Goal: Task Accomplishment & Management: Use online tool/utility

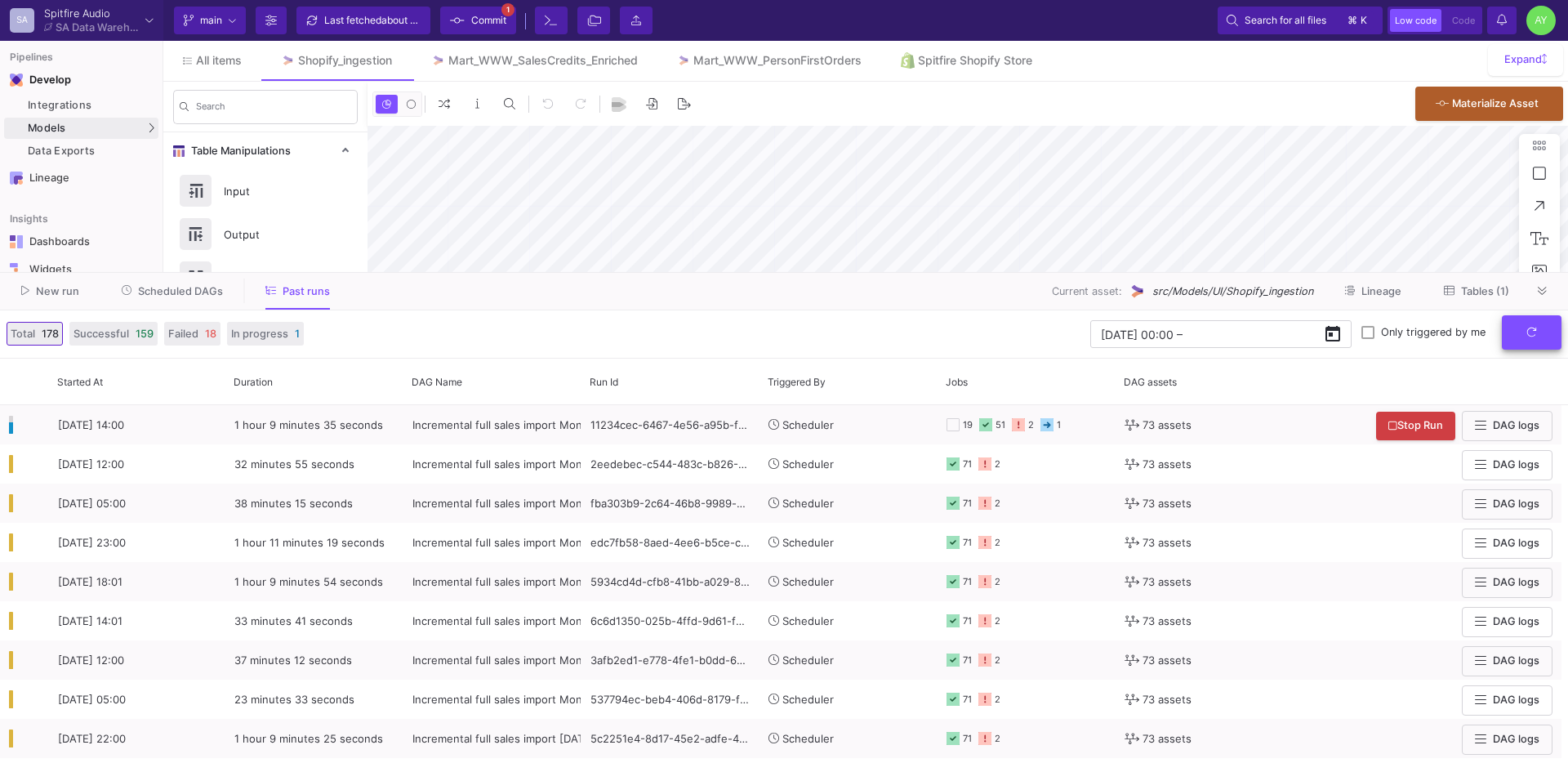
click at [1532, 344] on button "submit" at bounding box center [1532, 332] width 60 height 35
click at [1538, 295] on icon at bounding box center [1542, 291] width 9 height 10
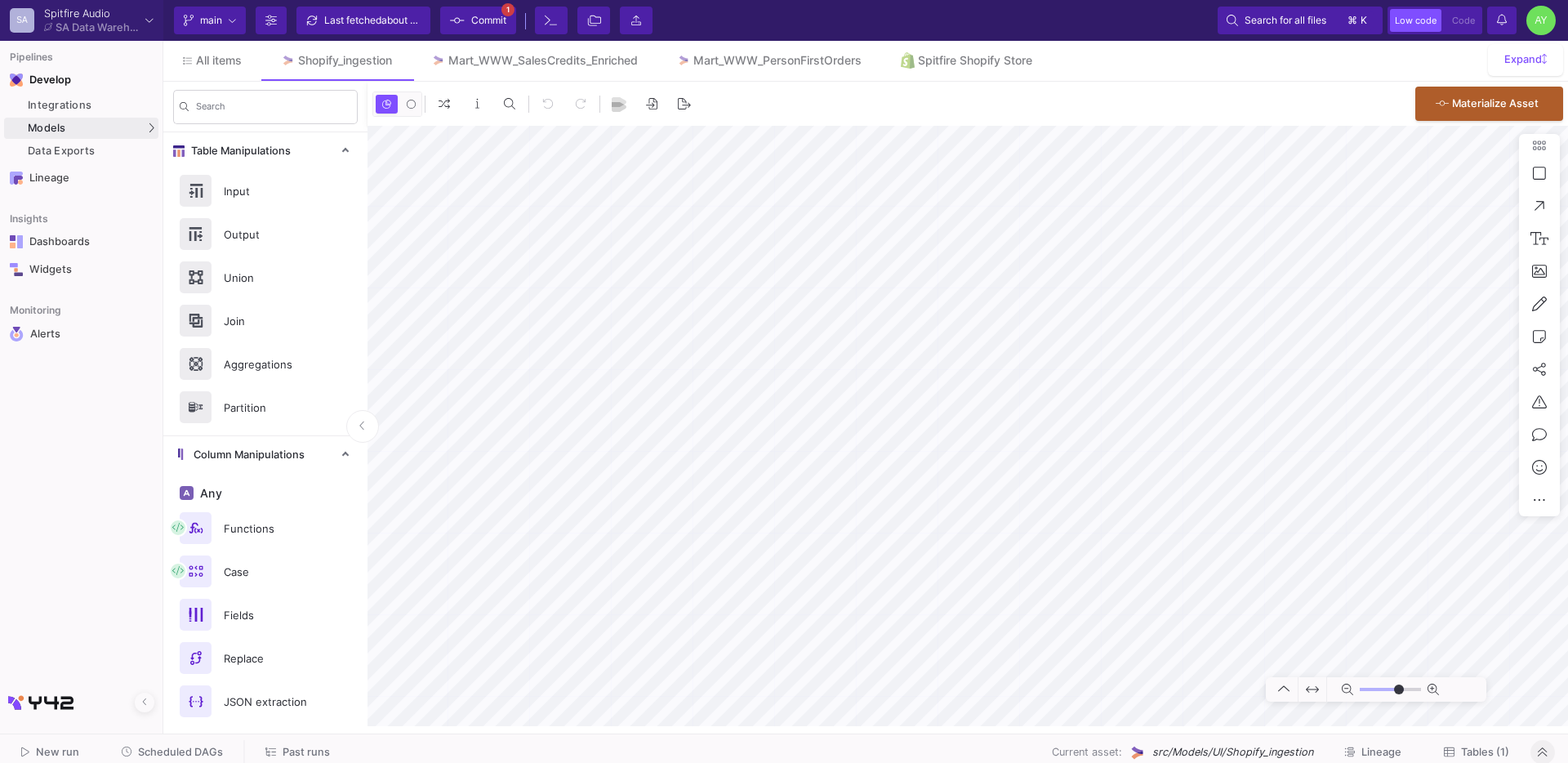
type input "-33"
click at [1483, 748] on span "Tables (1)" at bounding box center [1485, 752] width 48 height 12
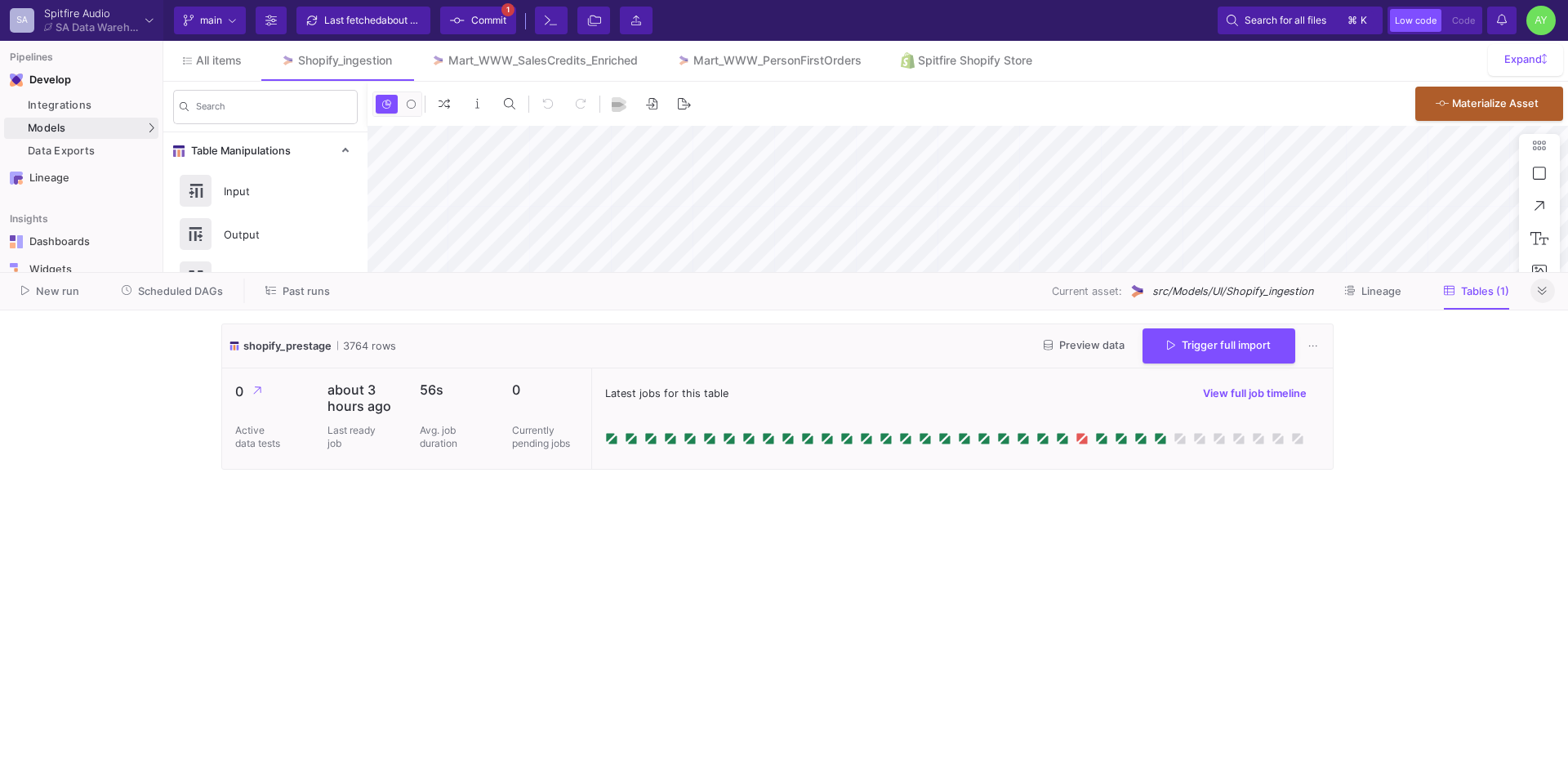
click at [288, 288] on span "Past runs" at bounding box center [306, 291] width 48 height 12
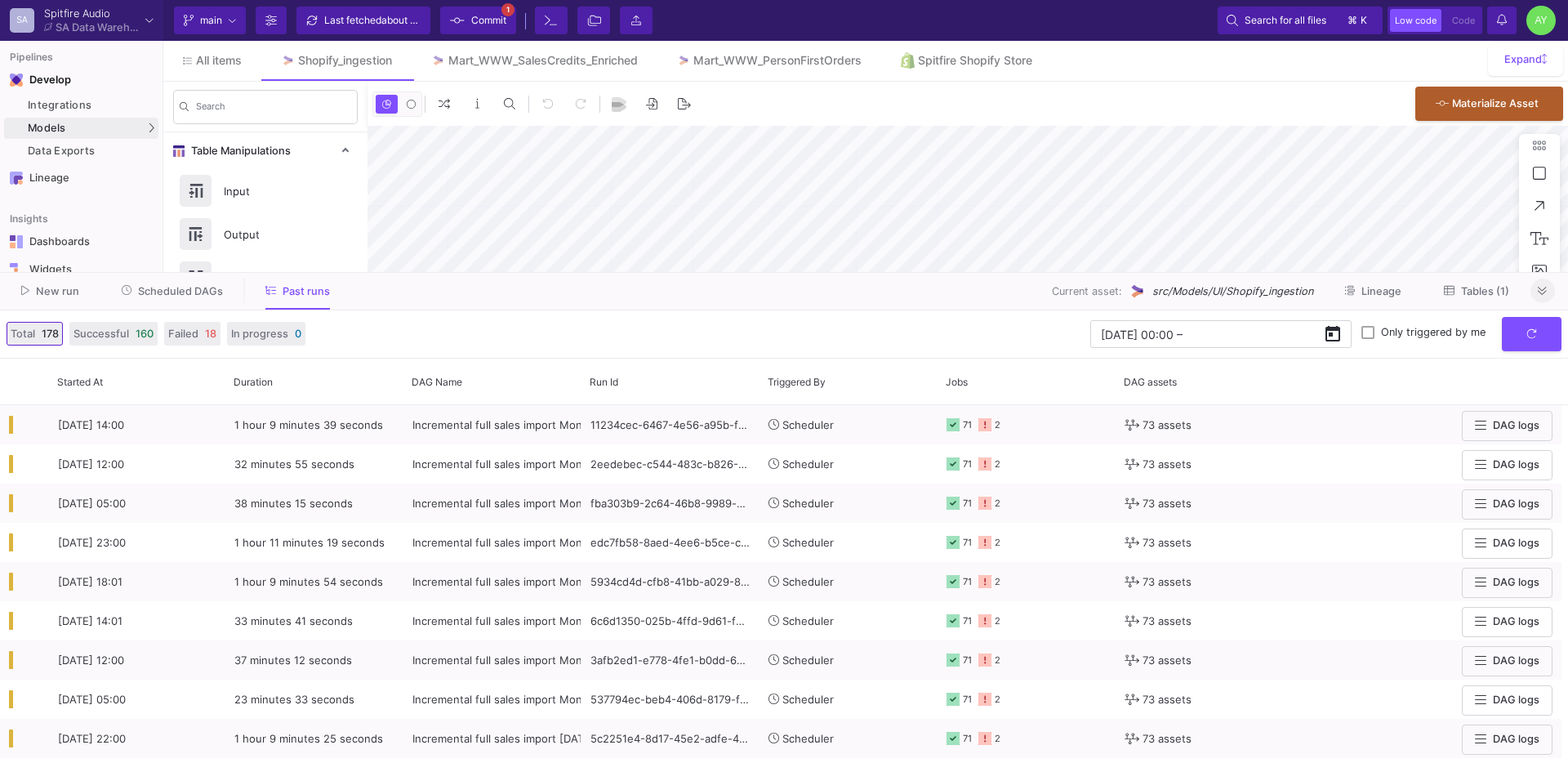
click at [1547, 299] on button at bounding box center [1542, 290] width 25 height 25
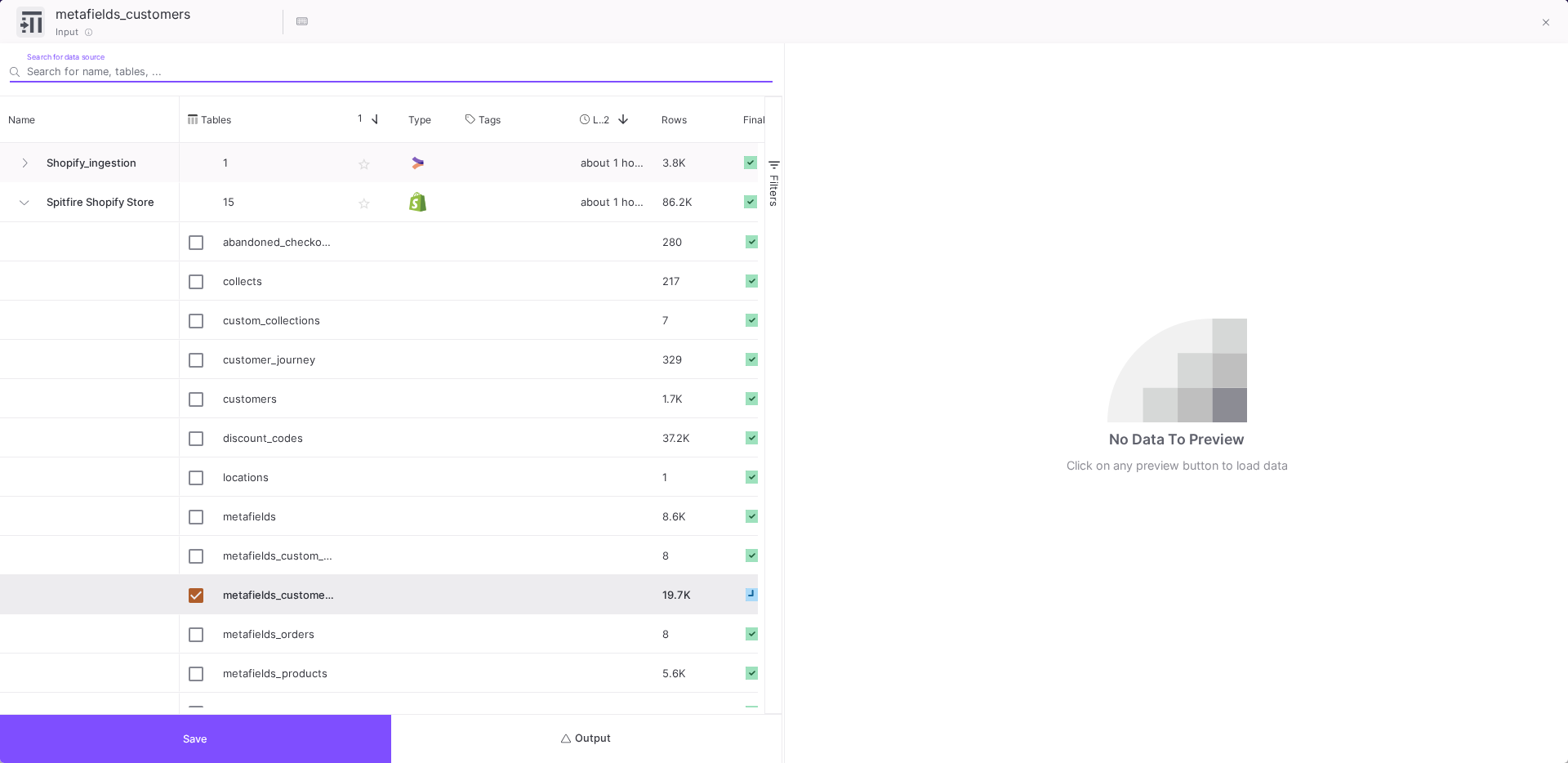
click at [533, 735] on button "Output" at bounding box center [586, 738] width 391 height 48
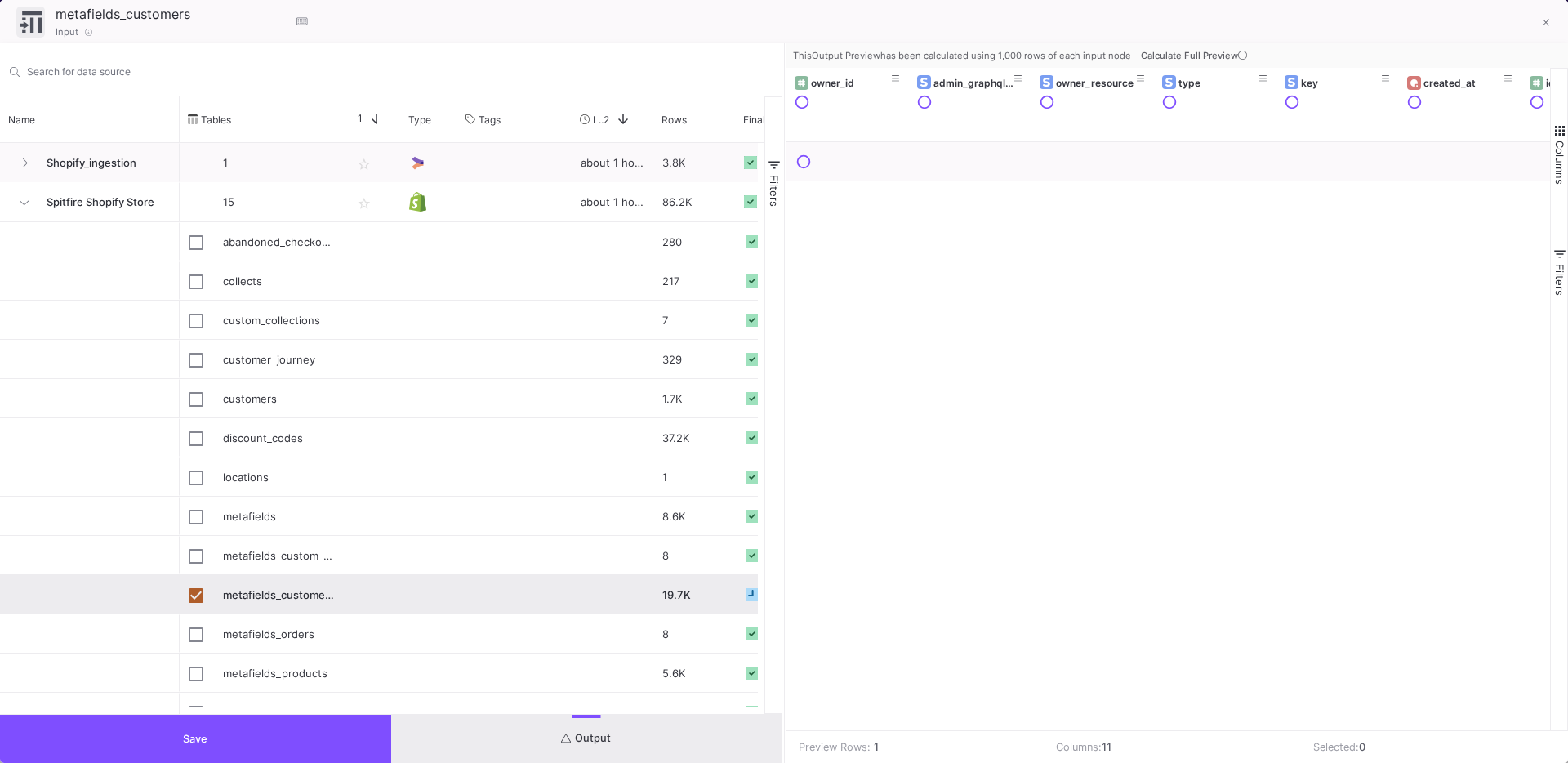
drag, startPoint x: 964, startPoint y: 422, endPoint x: 1038, endPoint y: 201, distance: 233.1
click at [964, 421] on div at bounding box center [1169, 436] width 765 height 588
click at [1173, 63] on button "Calculate Full Preview" at bounding box center [1196, 55] width 116 height 25
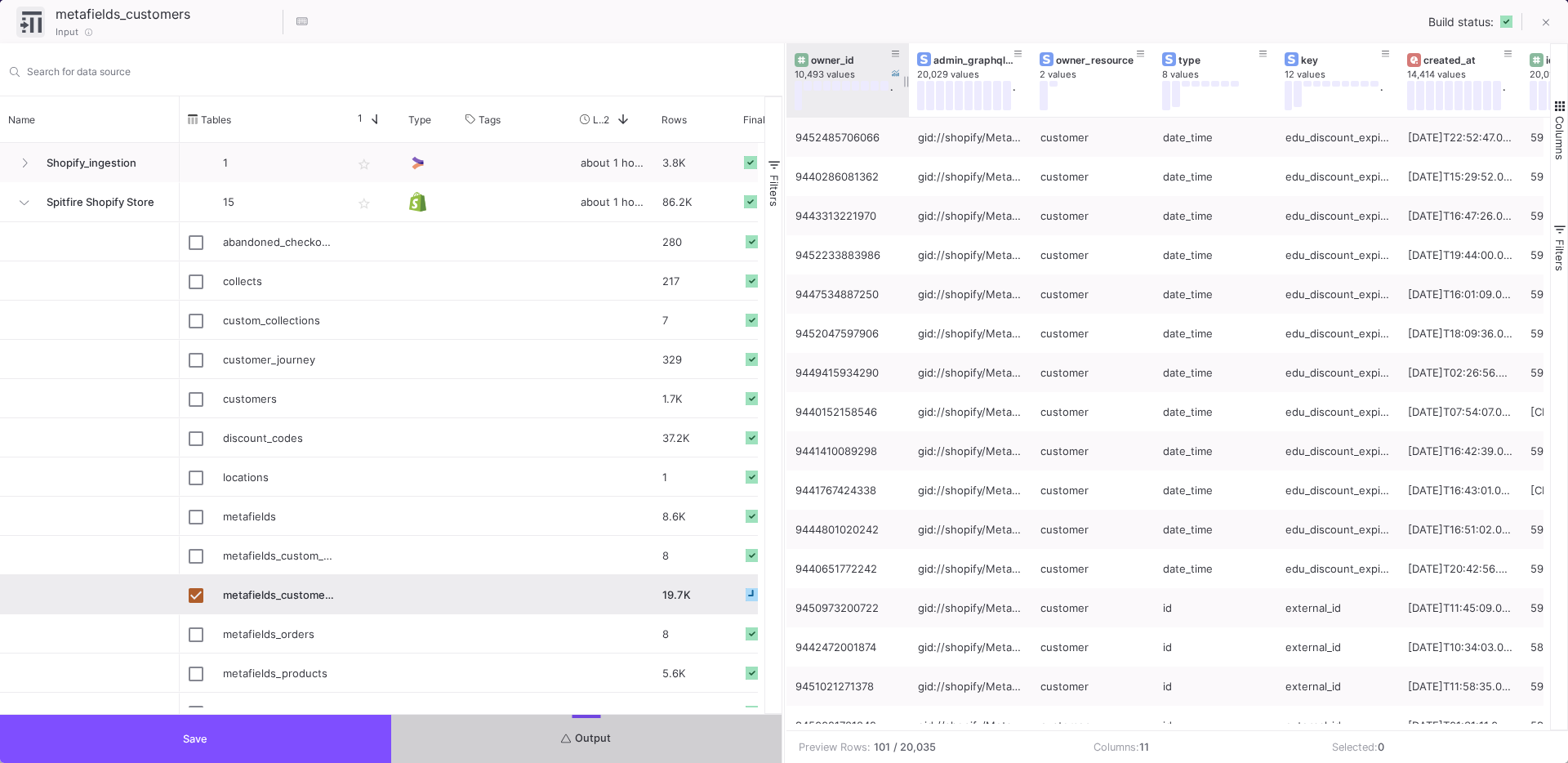
click at [840, 50] on div "owner_id" at bounding box center [848, 59] width 106 height 18
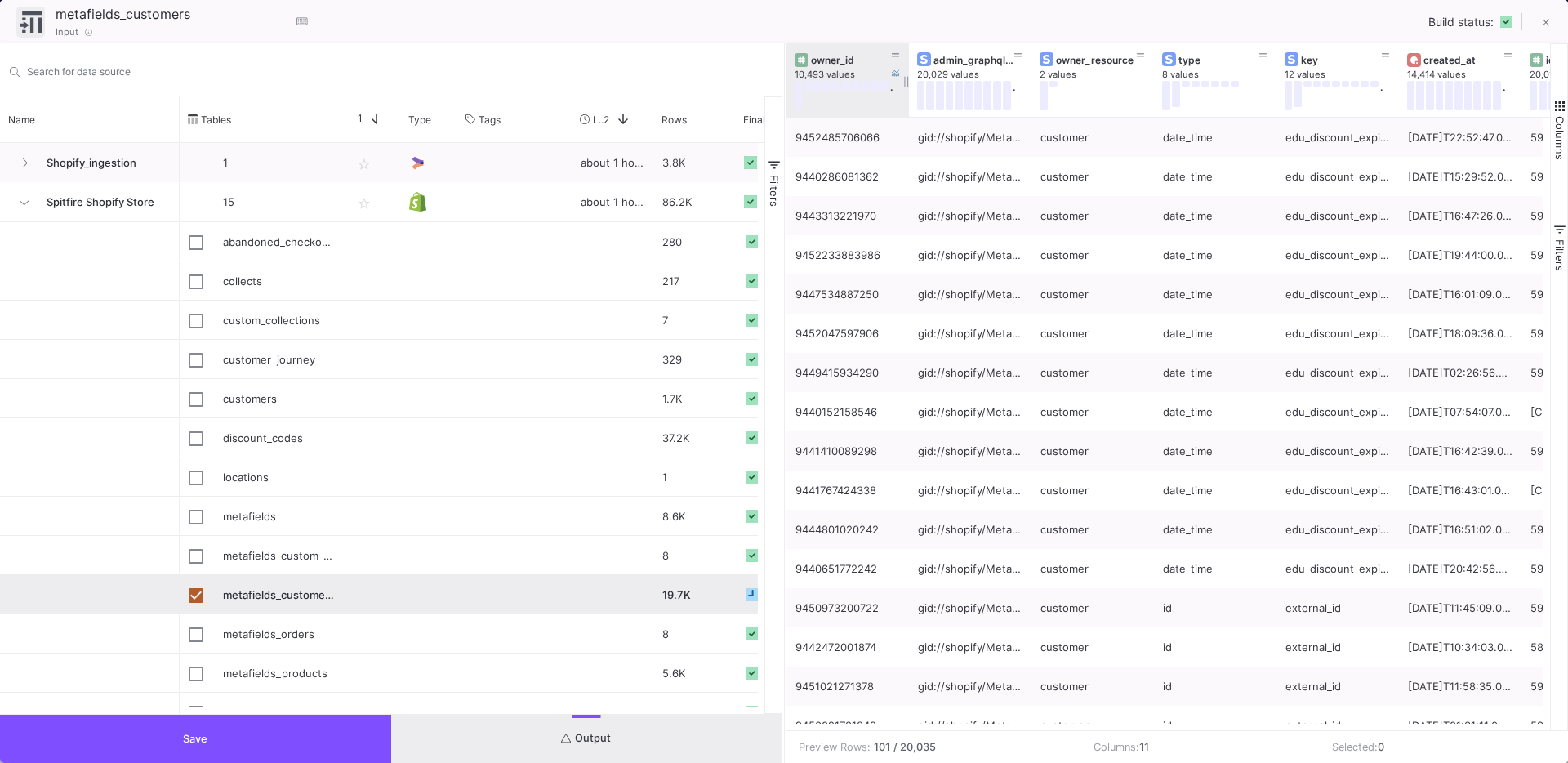
click at [831, 57] on div "owner_id" at bounding box center [851, 60] width 81 height 12
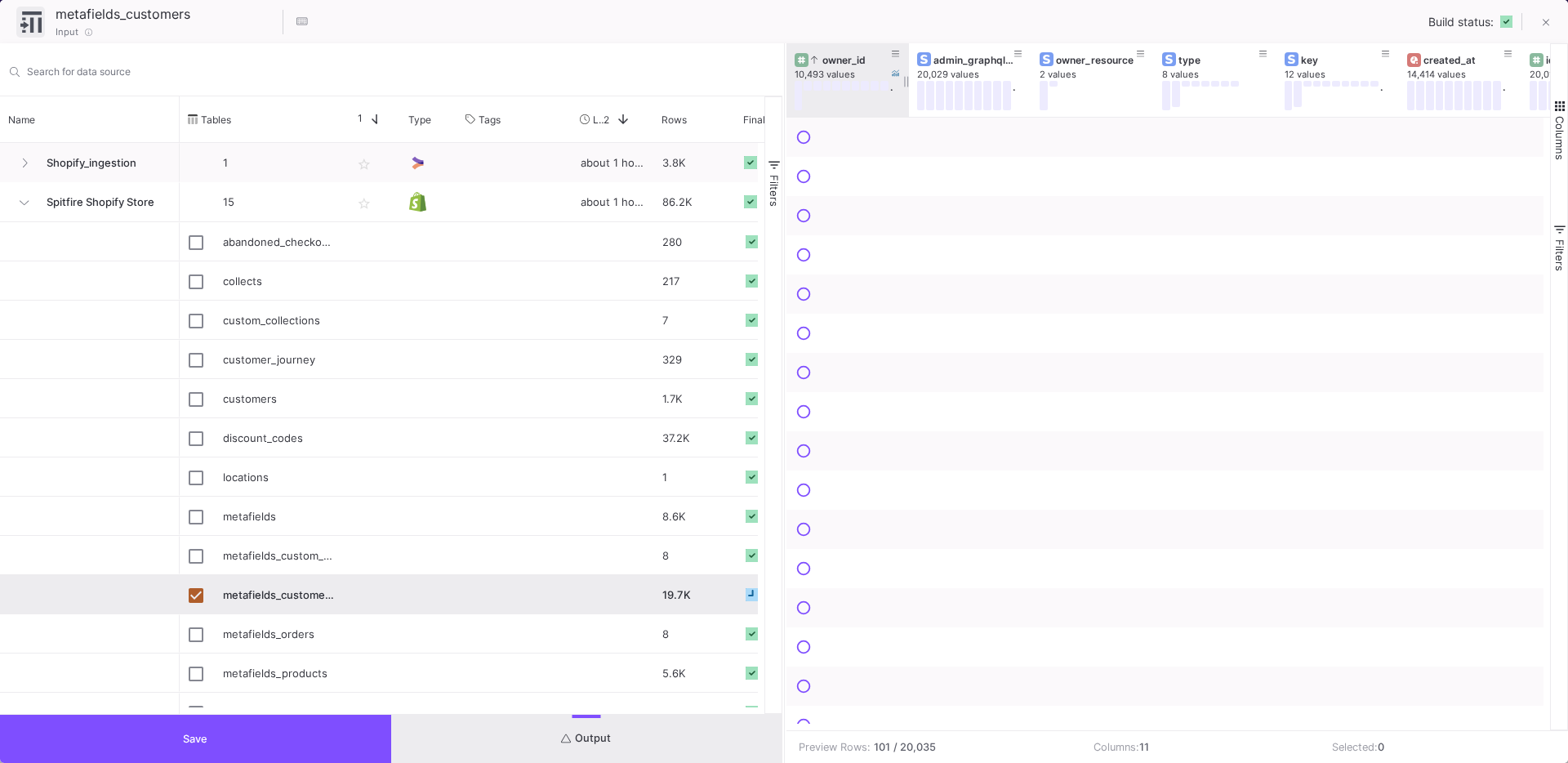
click at [831, 57] on div "owner_id" at bounding box center [851, 60] width 81 height 12
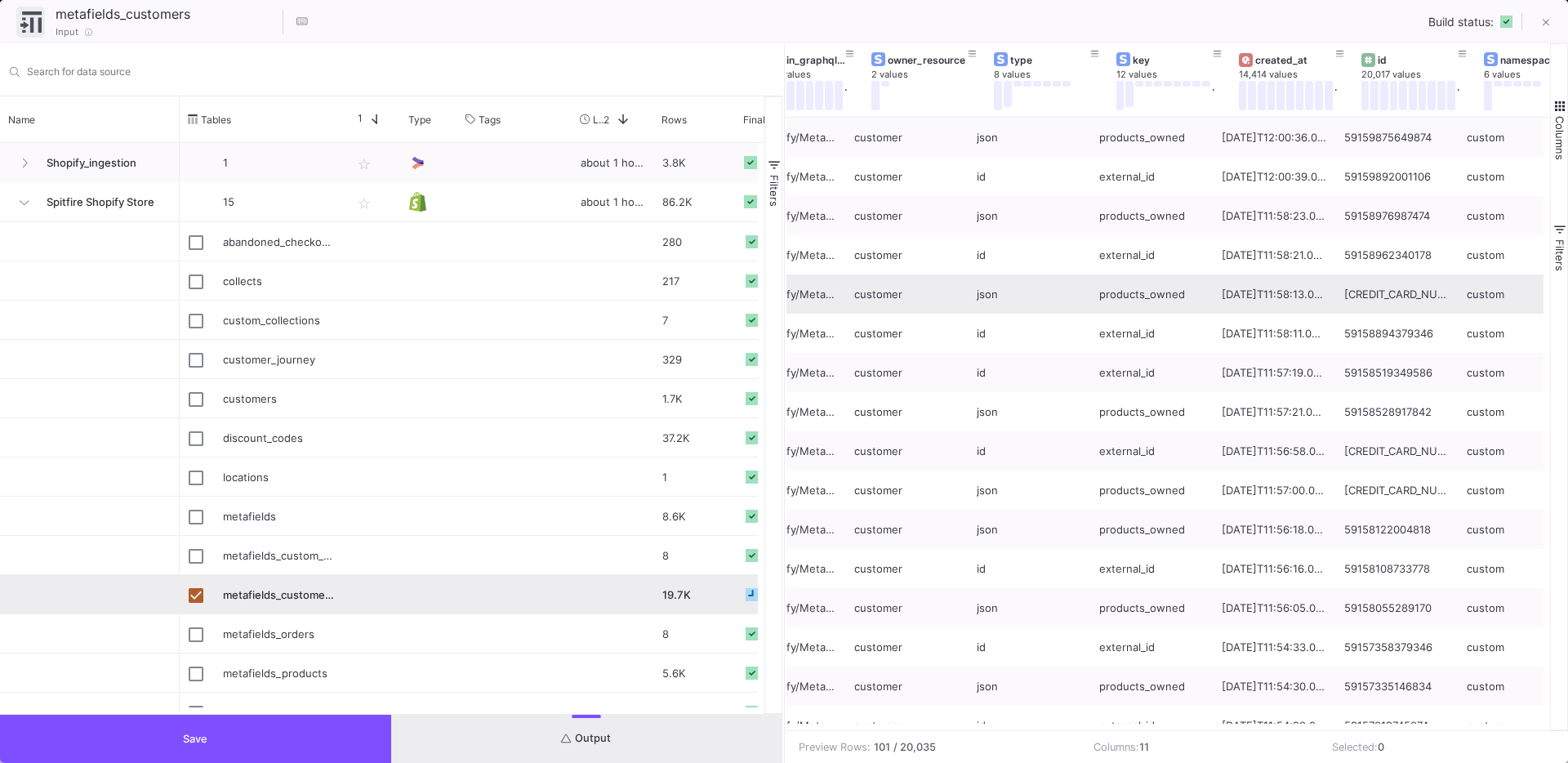
scroll to position [0, 261]
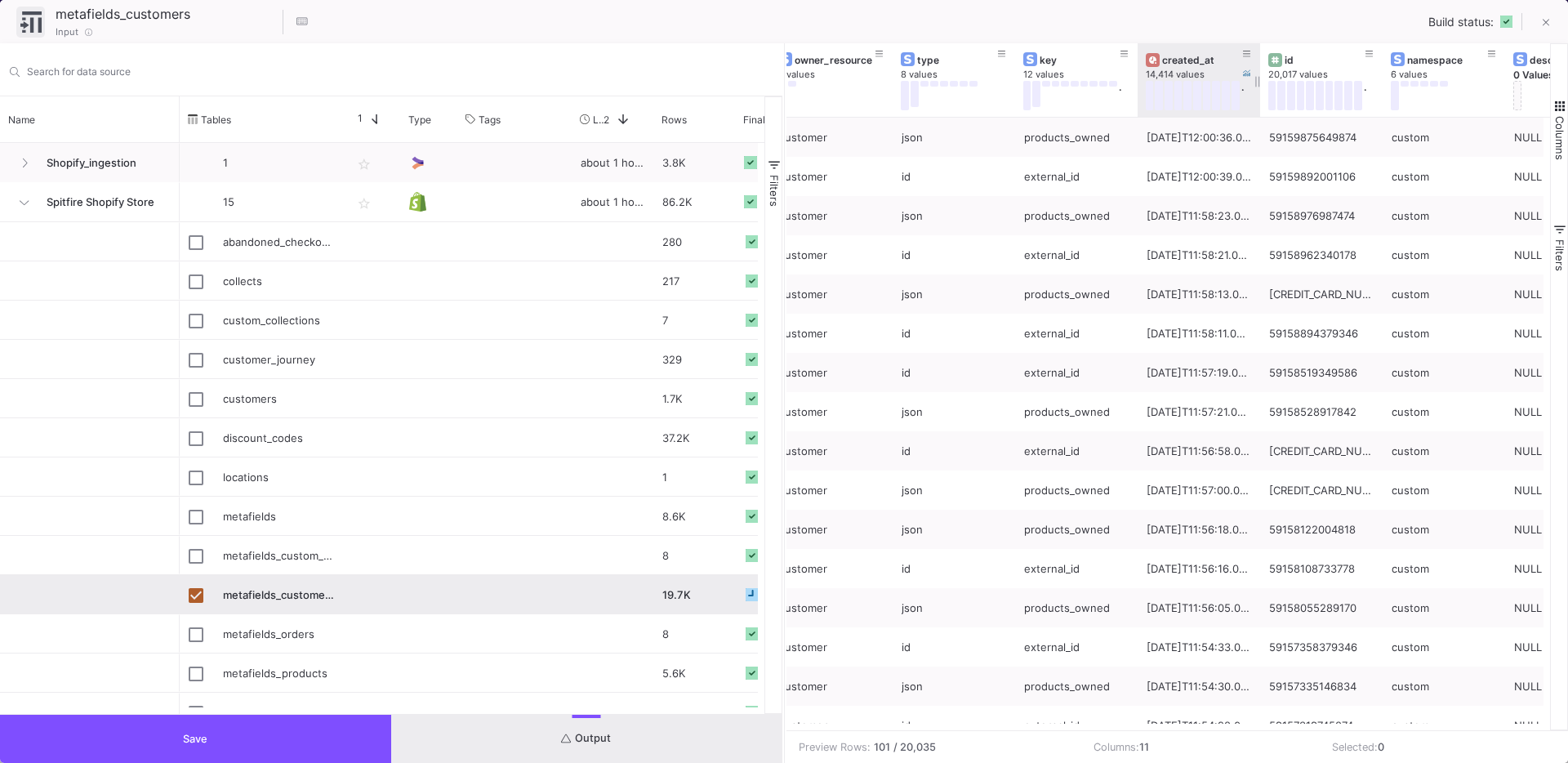
click at [1201, 56] on div "created_at" at bounding box center [1203, 60] width 81 height 12
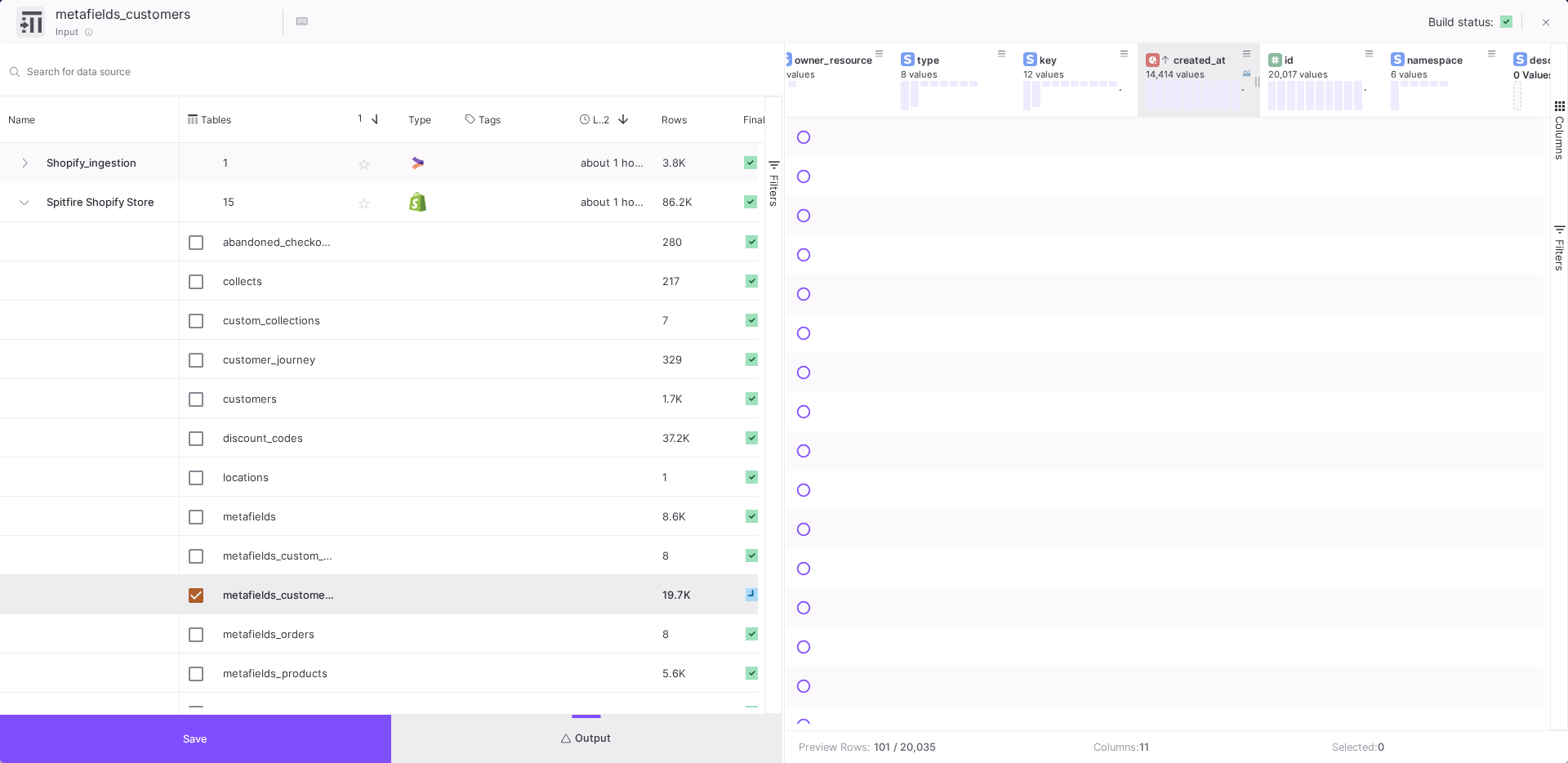
click at [1201, 56] on div "created_at" at bounding box center [1203, 60] width 81 height 12
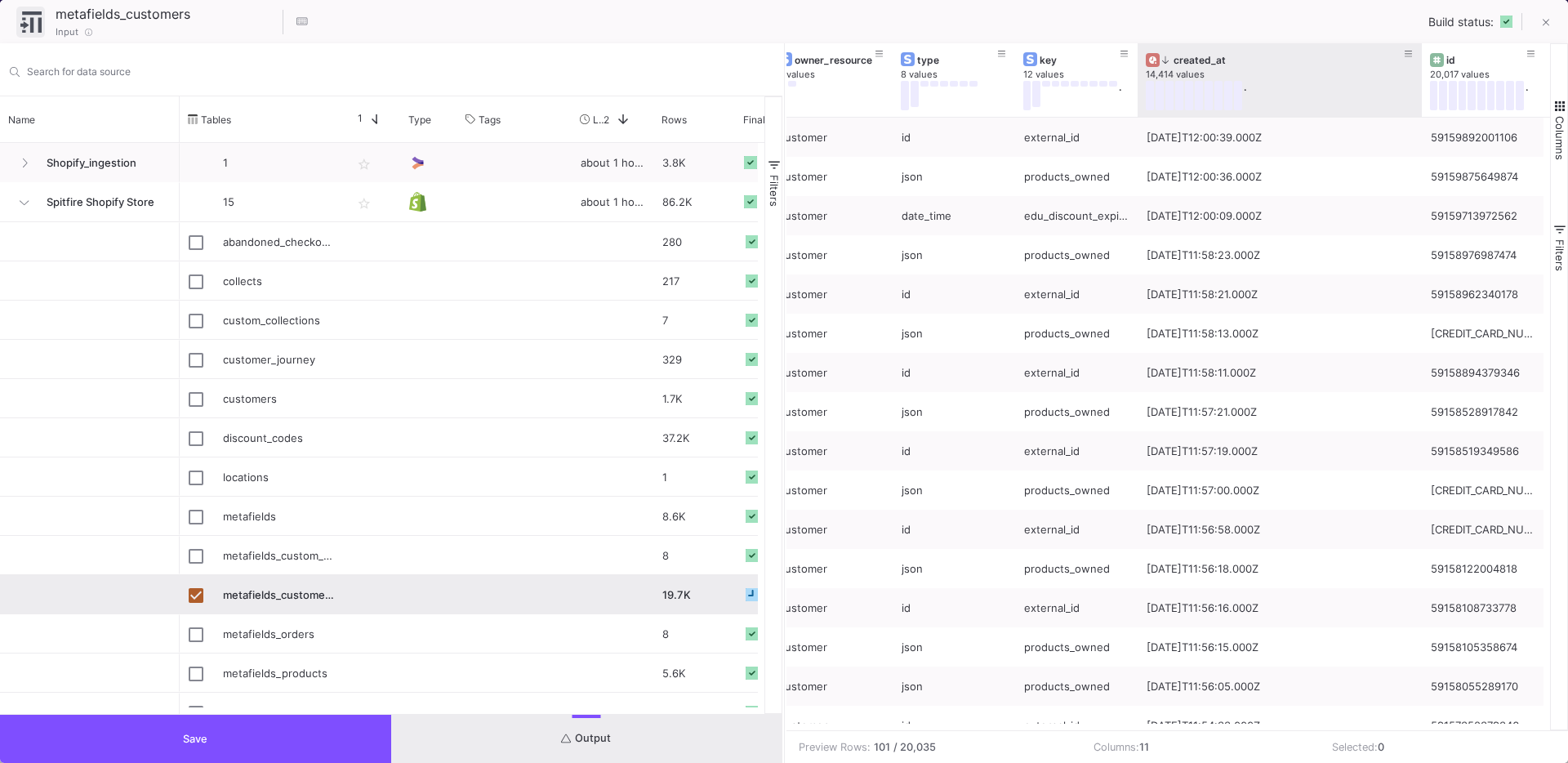
drag, startPoint x: 1256, startPoint y: 106, endPoint x: 1366, endPoint y: 123, distance: 111.3
click at [1418, 119] on div "owner_id 10,493 values . admin_graphql_api_id 20,029 values . owner_resource 2 …" at bounding box center [1169, 387] width 765 height 687
click at [233, 733] on button "Save" at bounding box center [195, 738] width 391 height 48
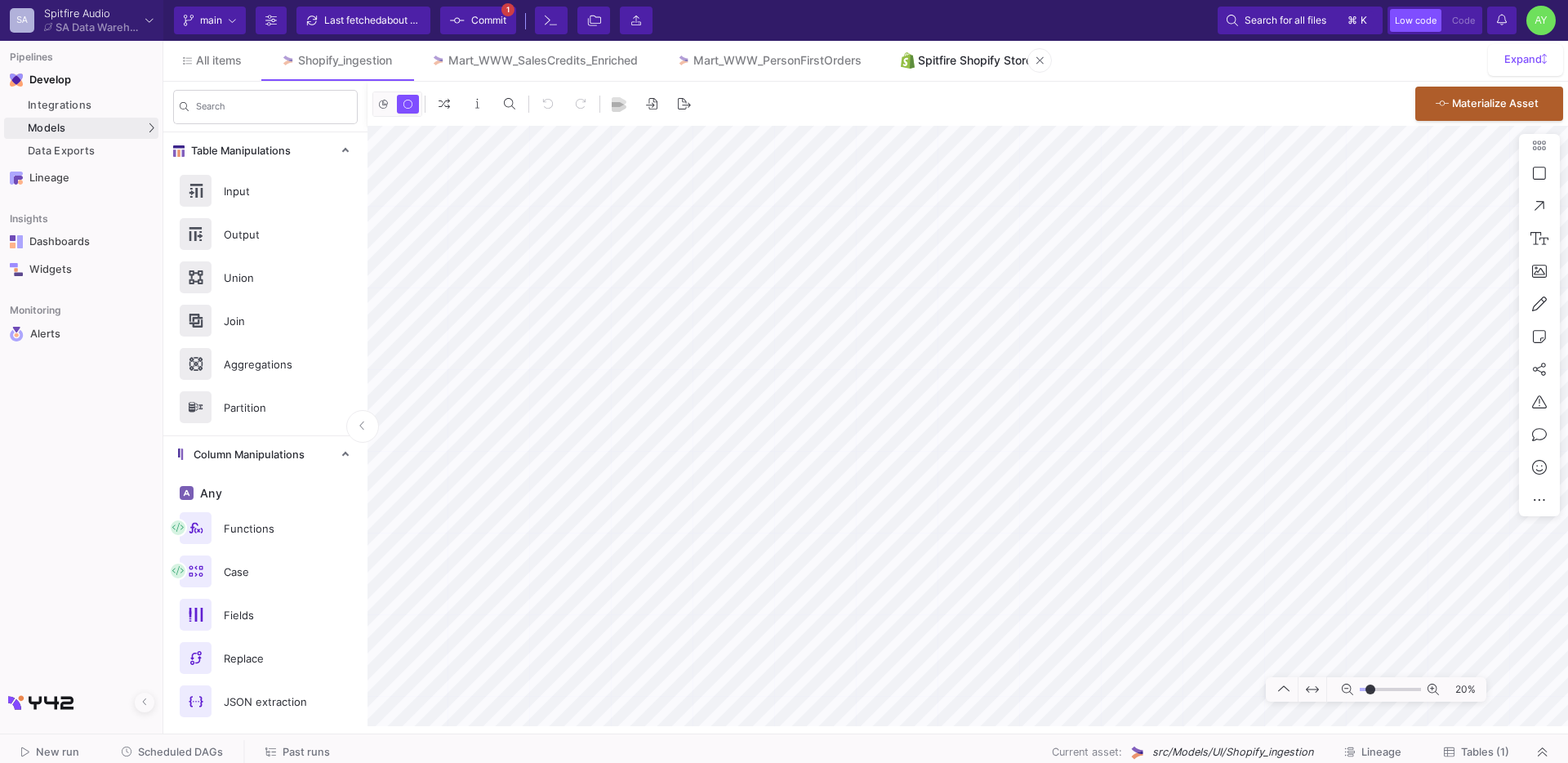
click at [959, 76] on link "Spitfire Shopify Store" at bounding box center [967, 61] width 171 height 39
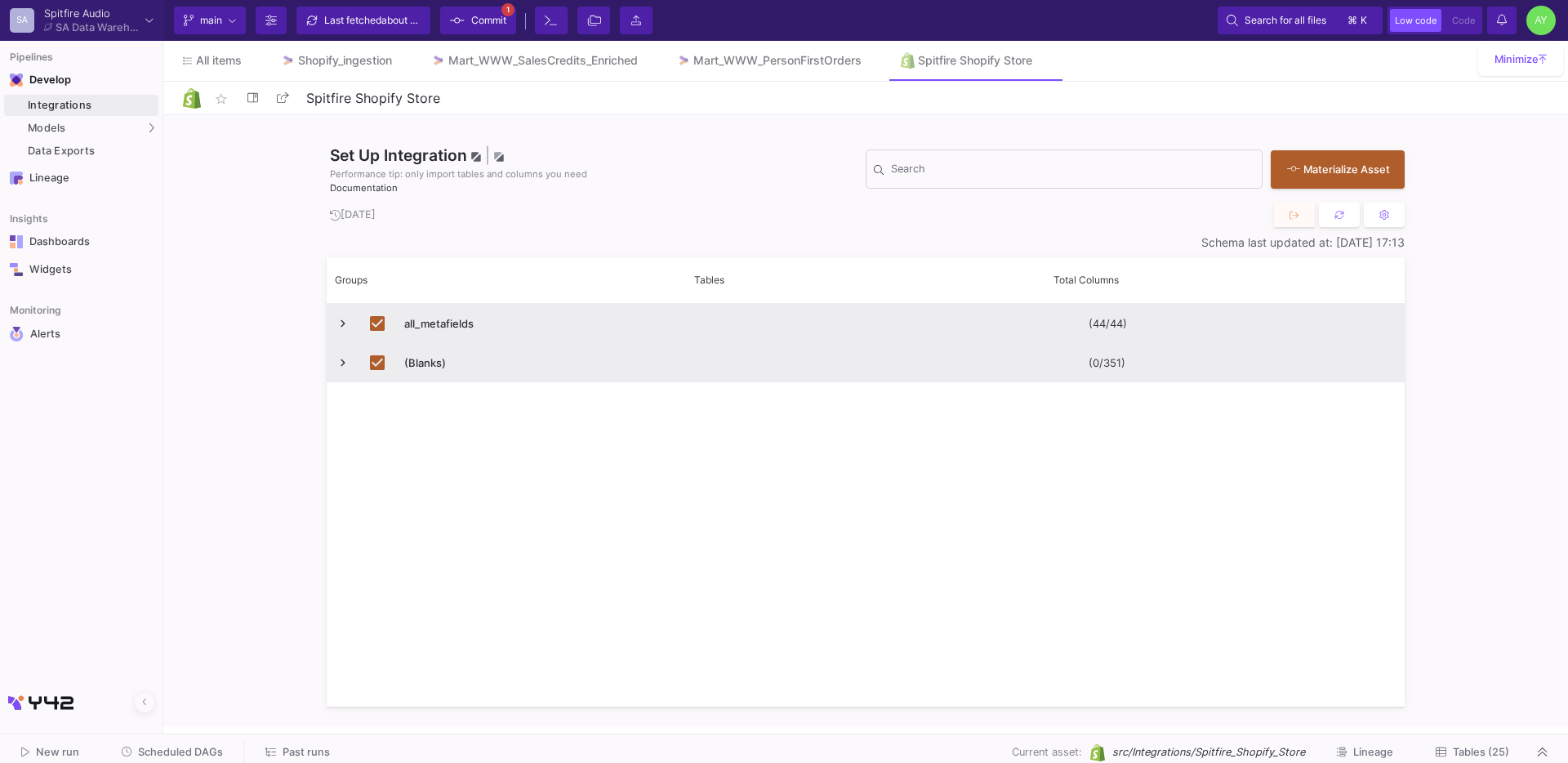
click at [1475, 747] on span "Tables (25)" at bounding box center [1481, 752] width 56 height 12
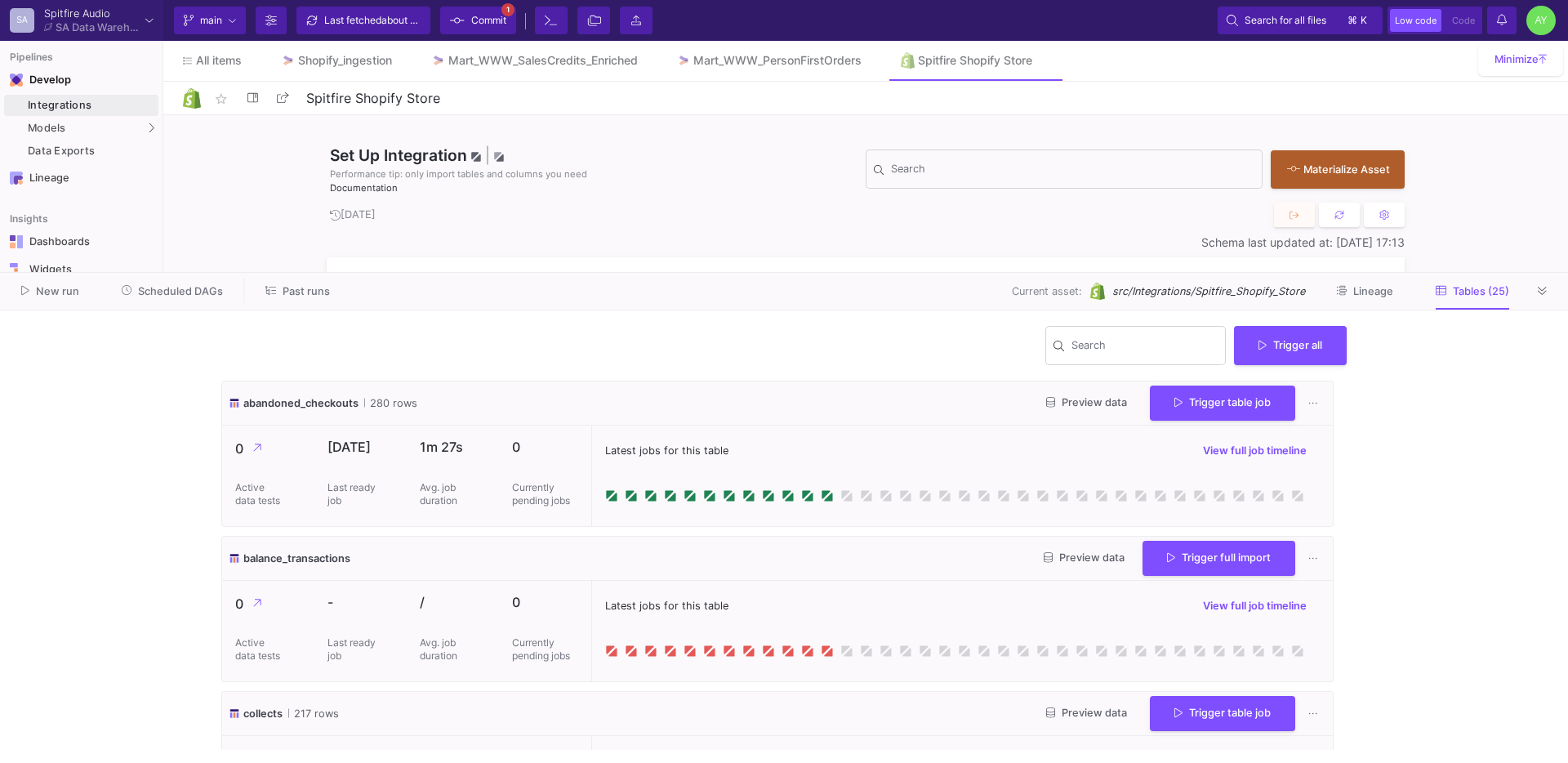
click at [491, 26] on span "Commit" at bounding box center [488, 20] width 35 height 25
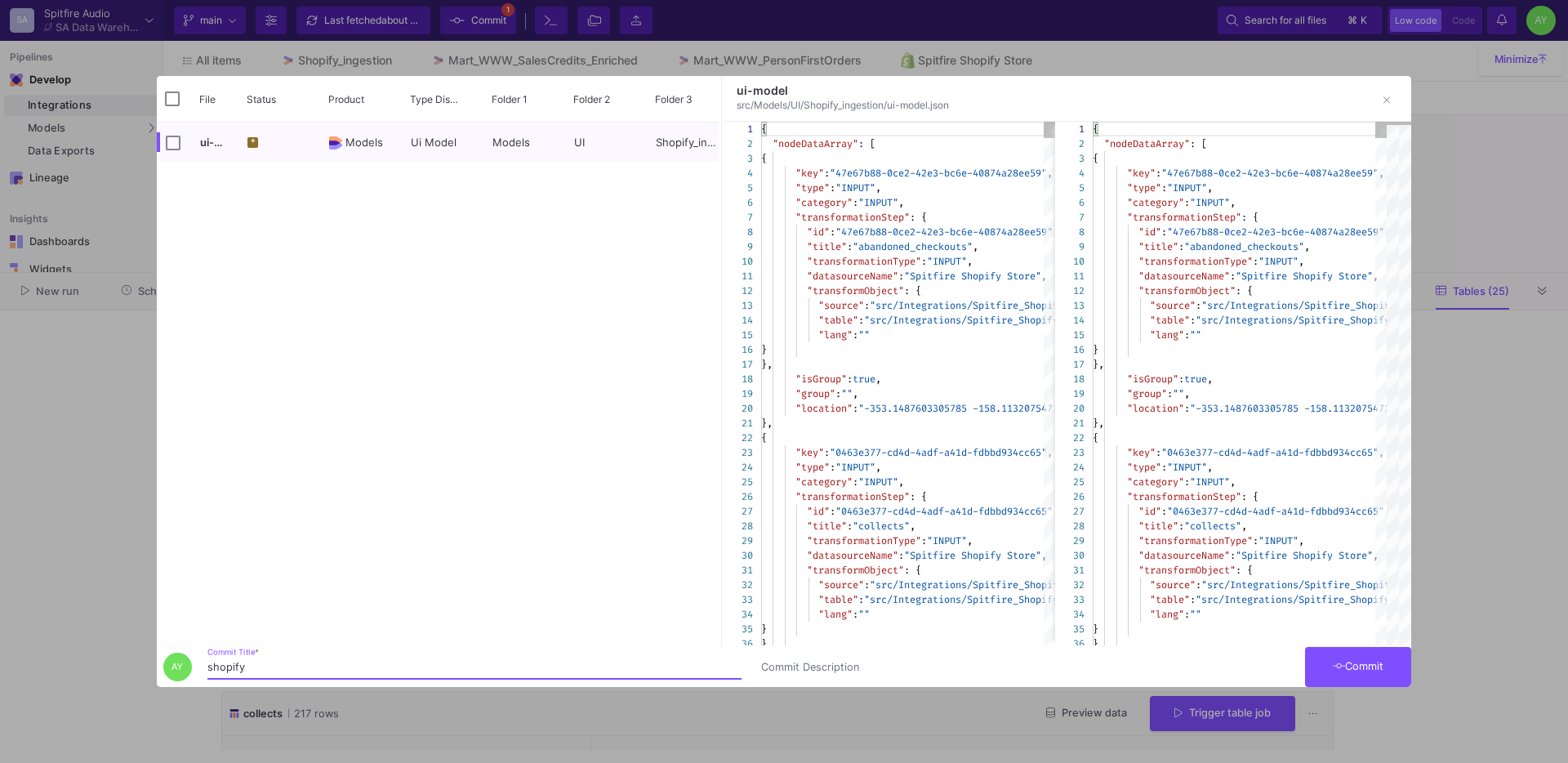
type input "shopify"
click at [1361, 663] on span "Commit" at bounding box center [1359, 666] width 51 height 12
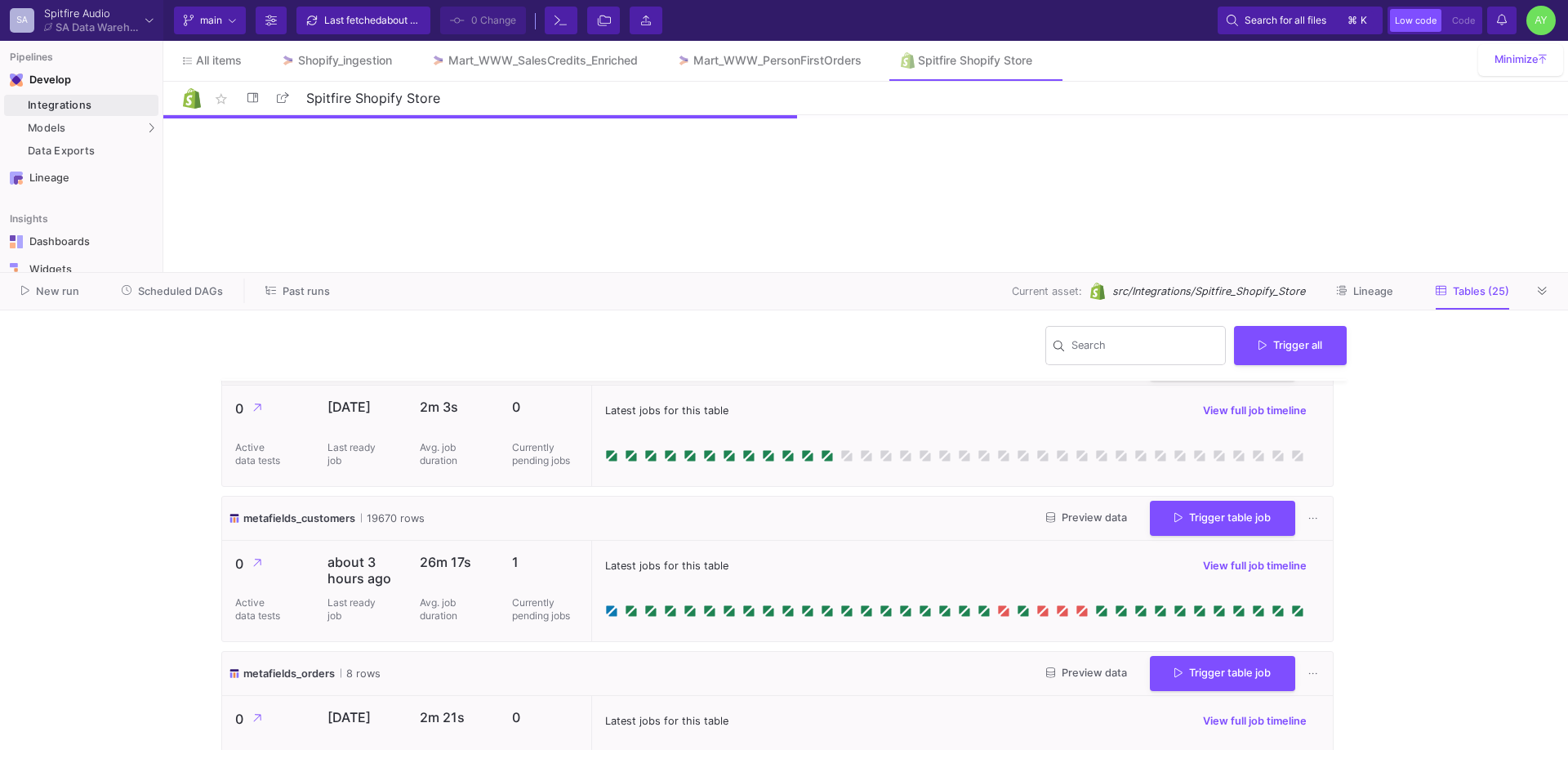
scroll to position [2073, 0]
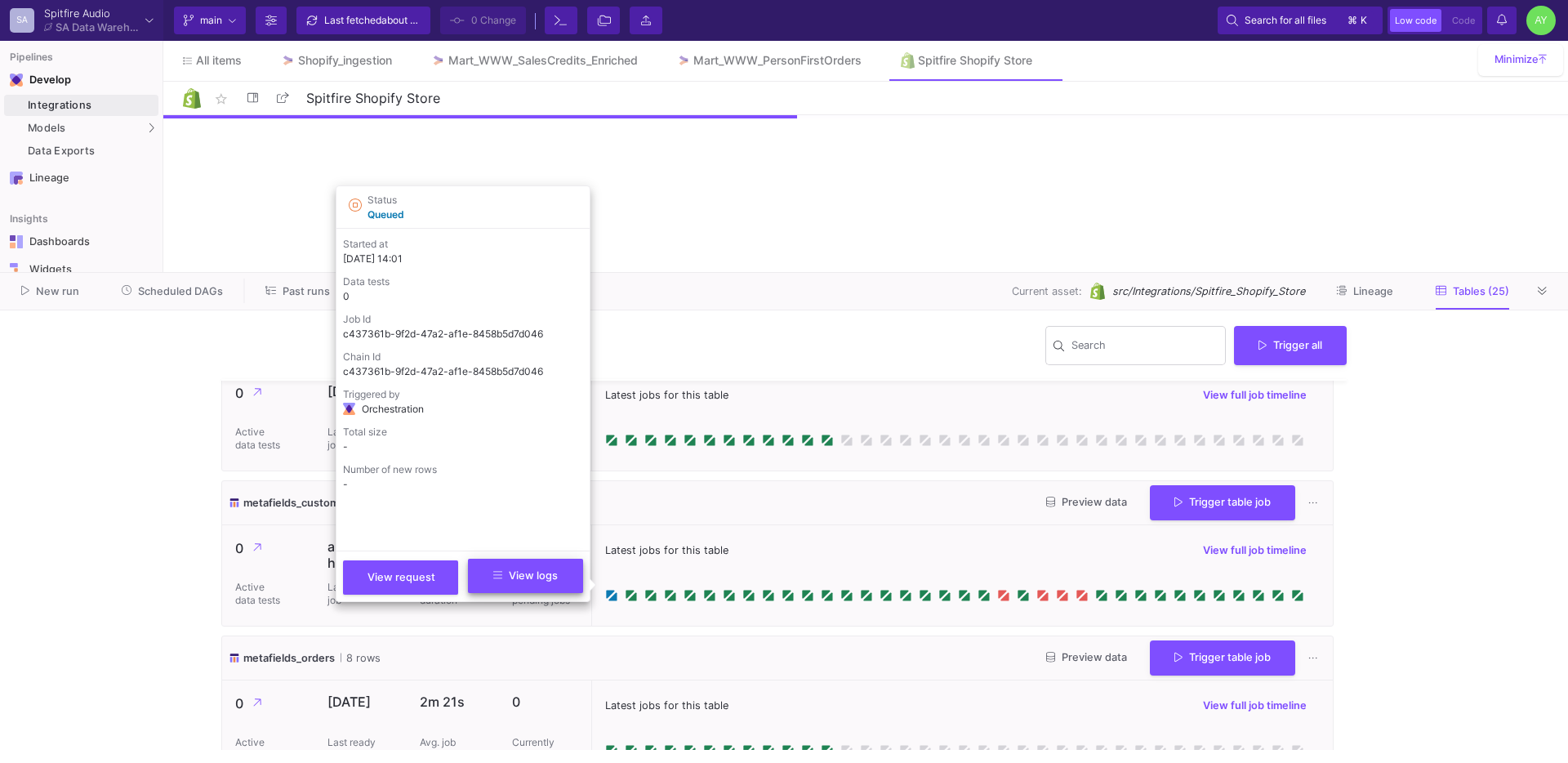
click at [535, 582] on button "View logs" at bounding box center [525, 576] width 115 height 34
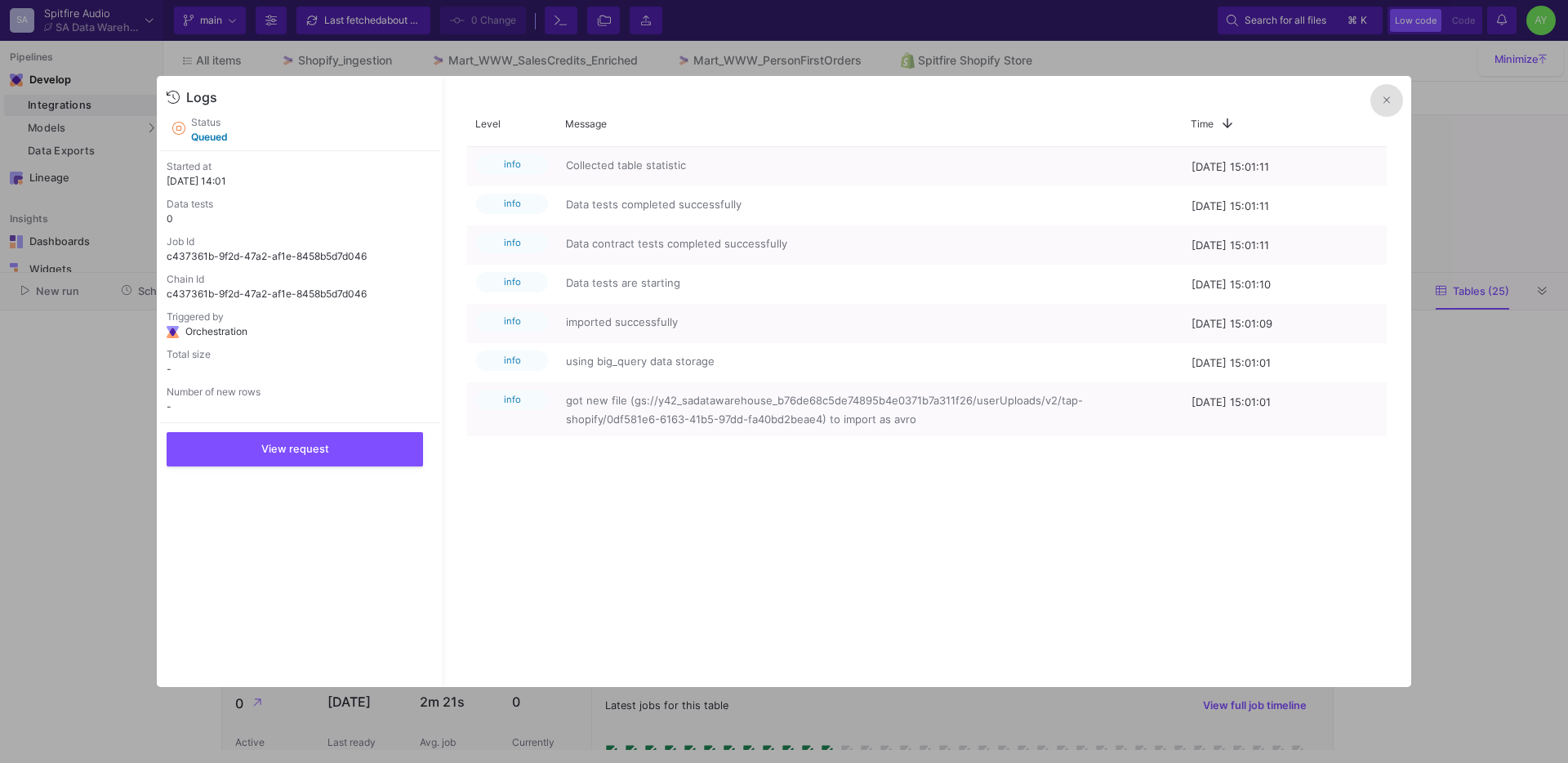
click at [48, 544] on div at bounding box center [784, 382] width 1568 height 763
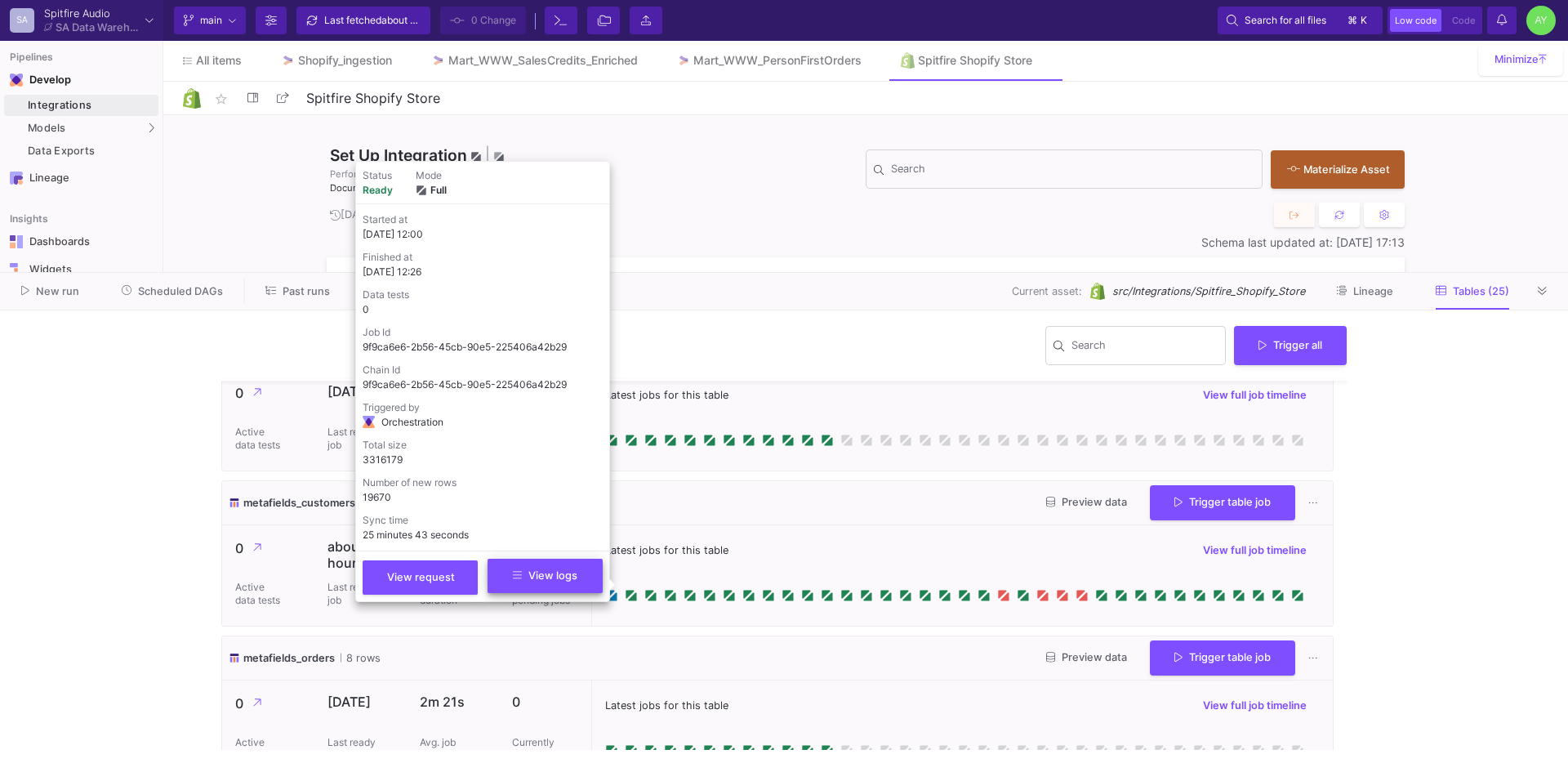
click at [563, 583] on button "View logs" at bounding box center [545, 576] width 115 height 34
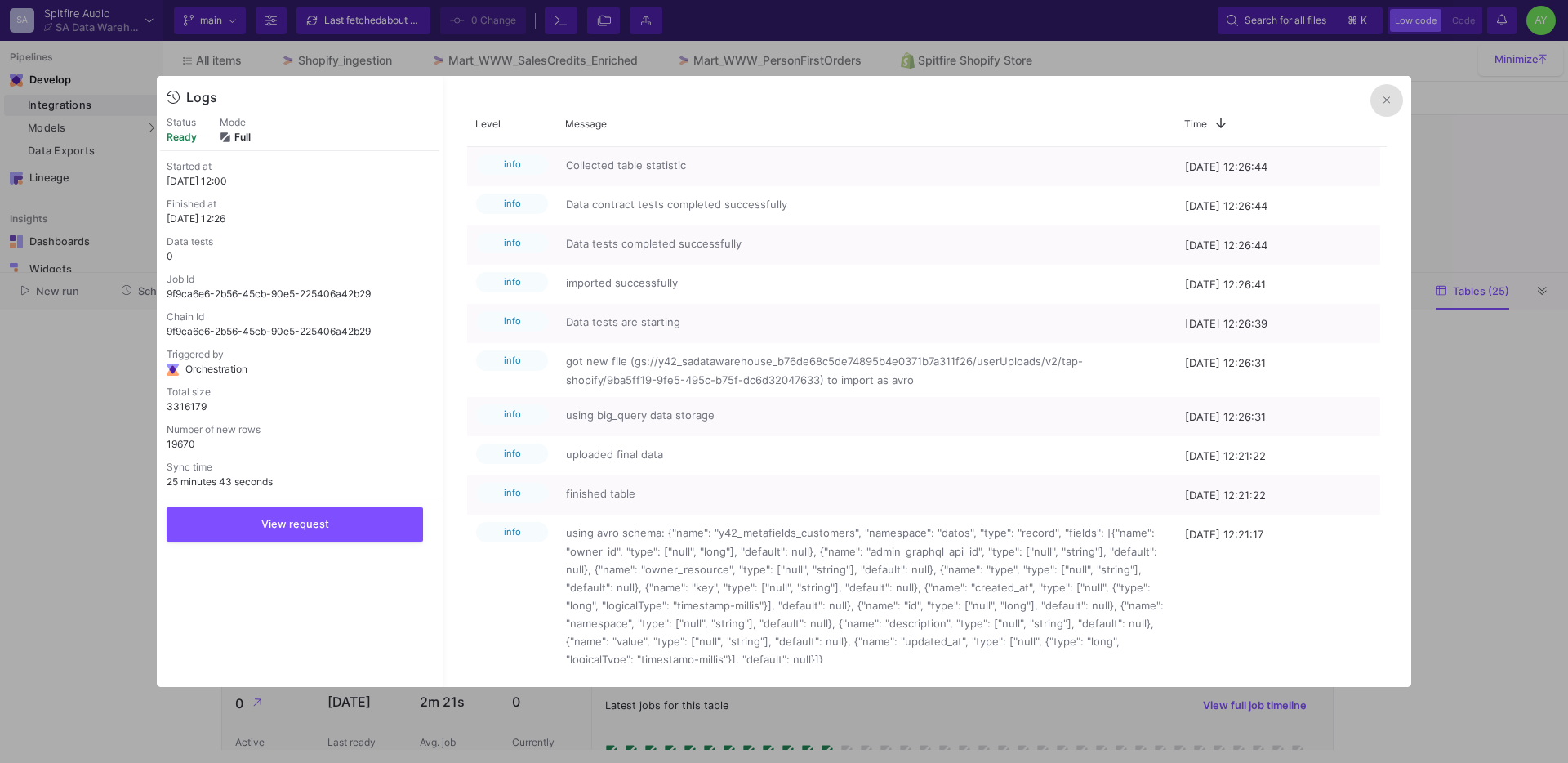
click at [108, 398] on div at bounding box center [784, 382] width 1568 height 763
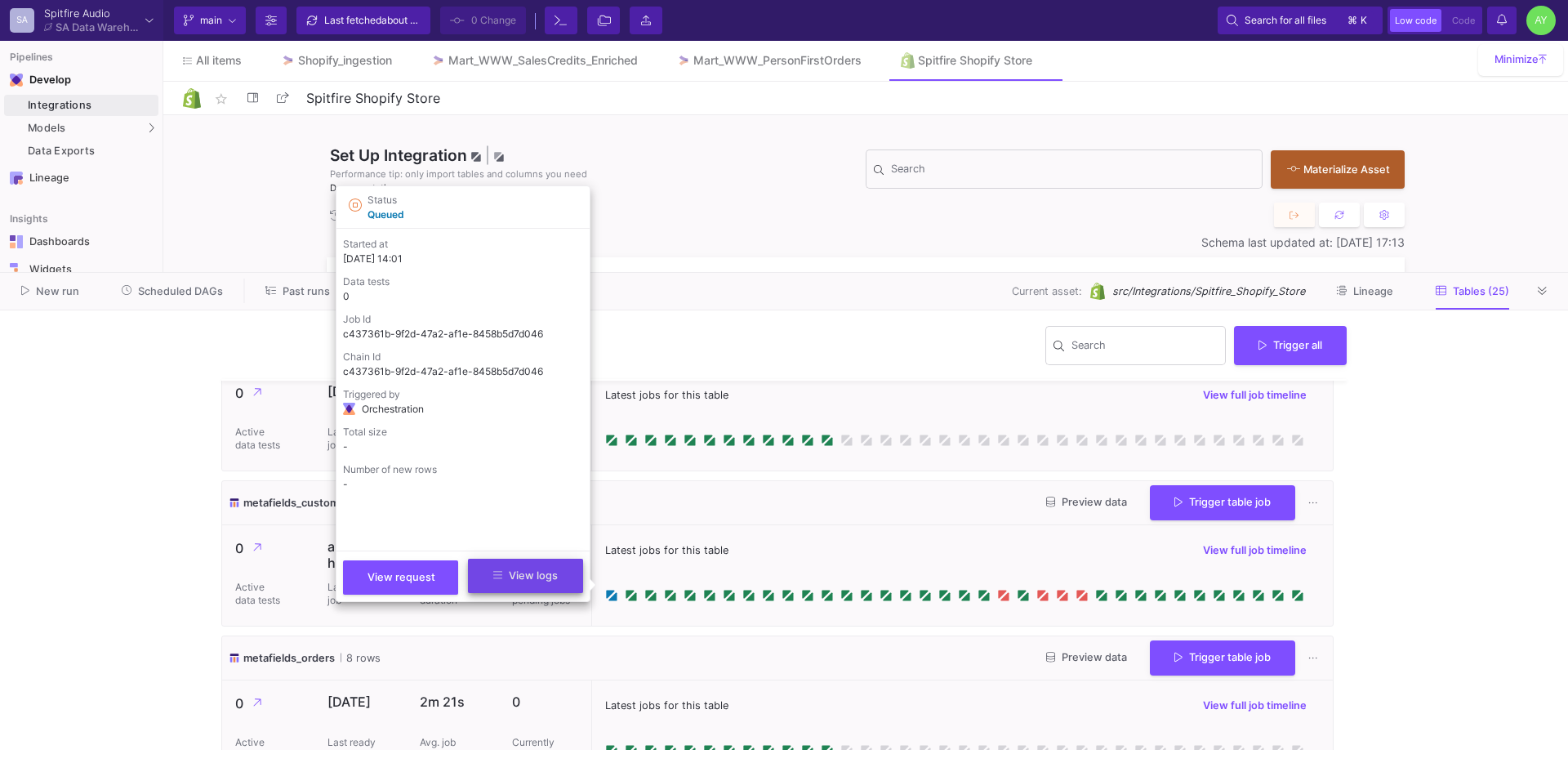
click at [551, 570] on span "View logs" at bounding box center [526, 575] width 65 height 12
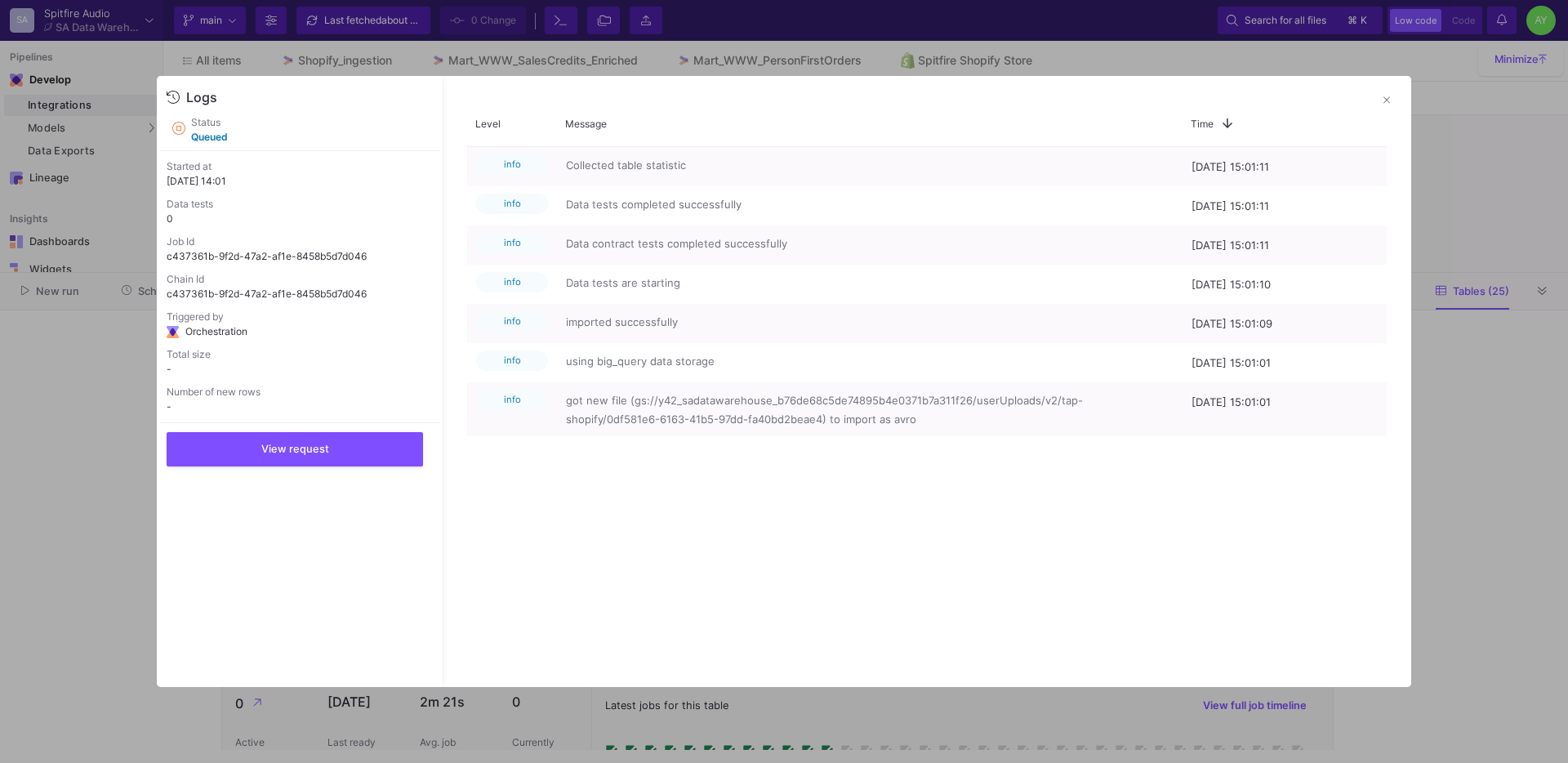
click at [18, 473] on div at bounding box center [784, 382] width 1568 height 763
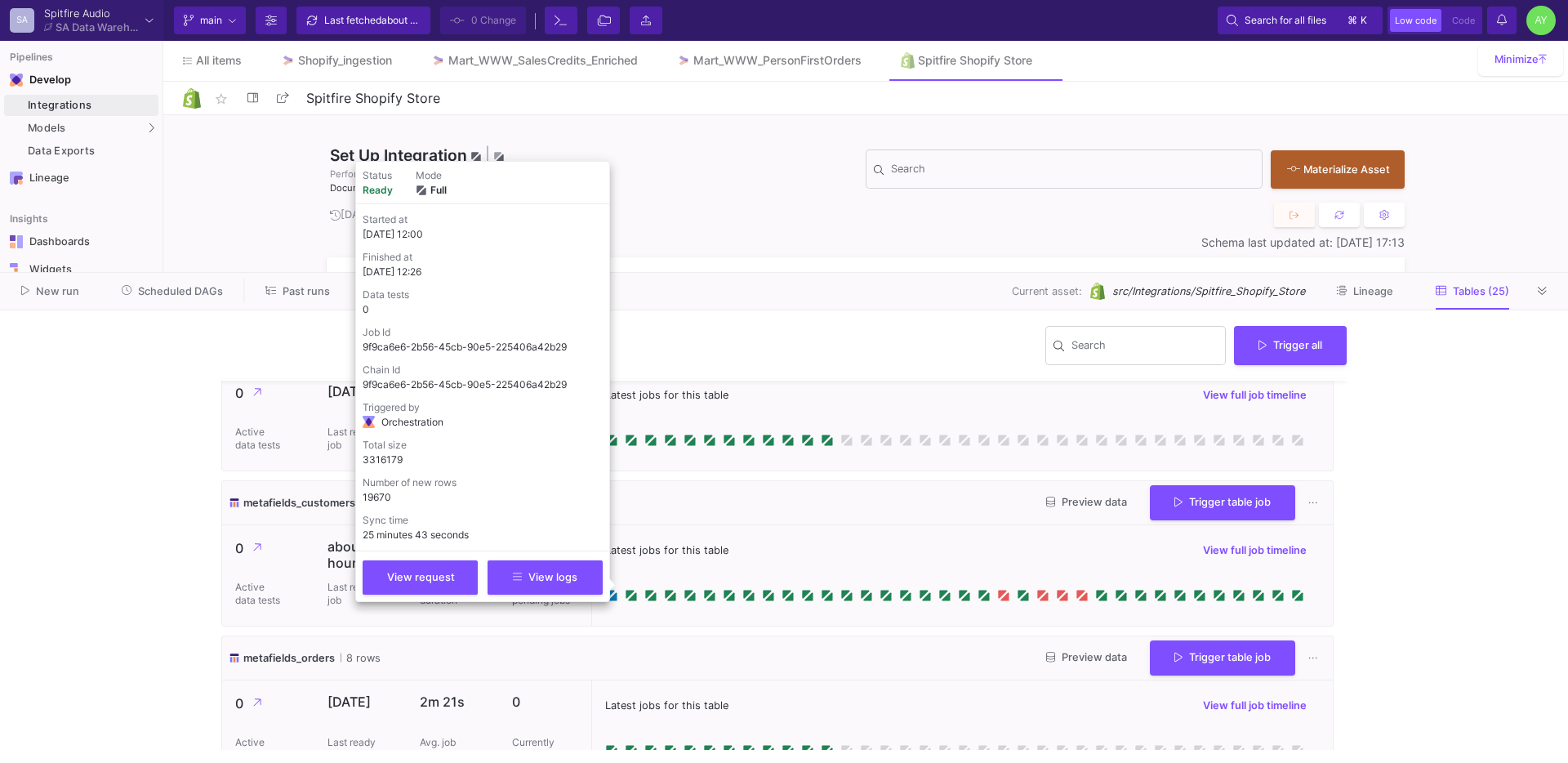
click at [660, 545] on span "Latest jobs for this table" at bounding box center [667, 550] width 124 height 15
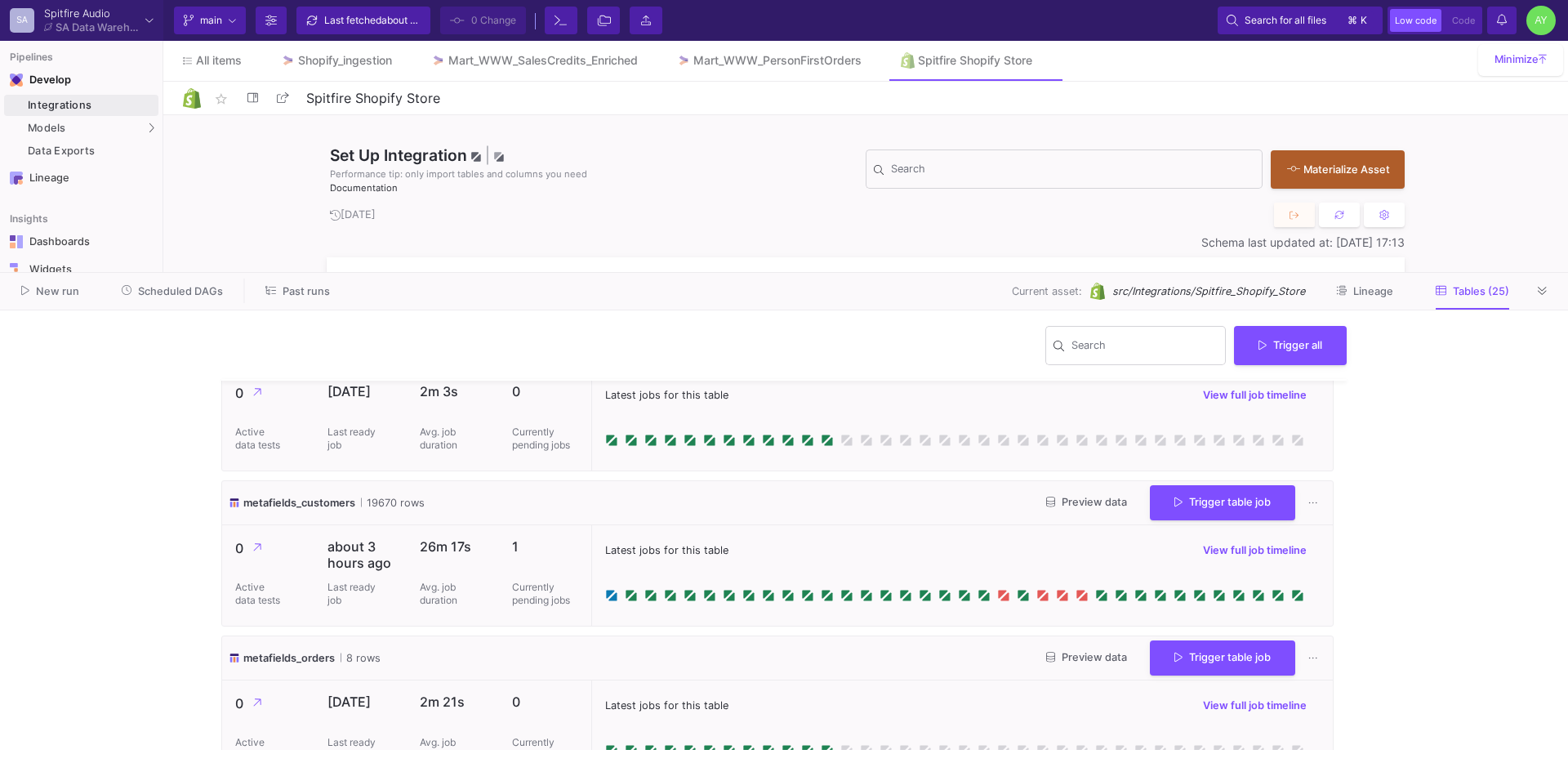
click at [640, 557] on span "Latest jobs for this table" at bounding box center [667, 550] width 124 height 15
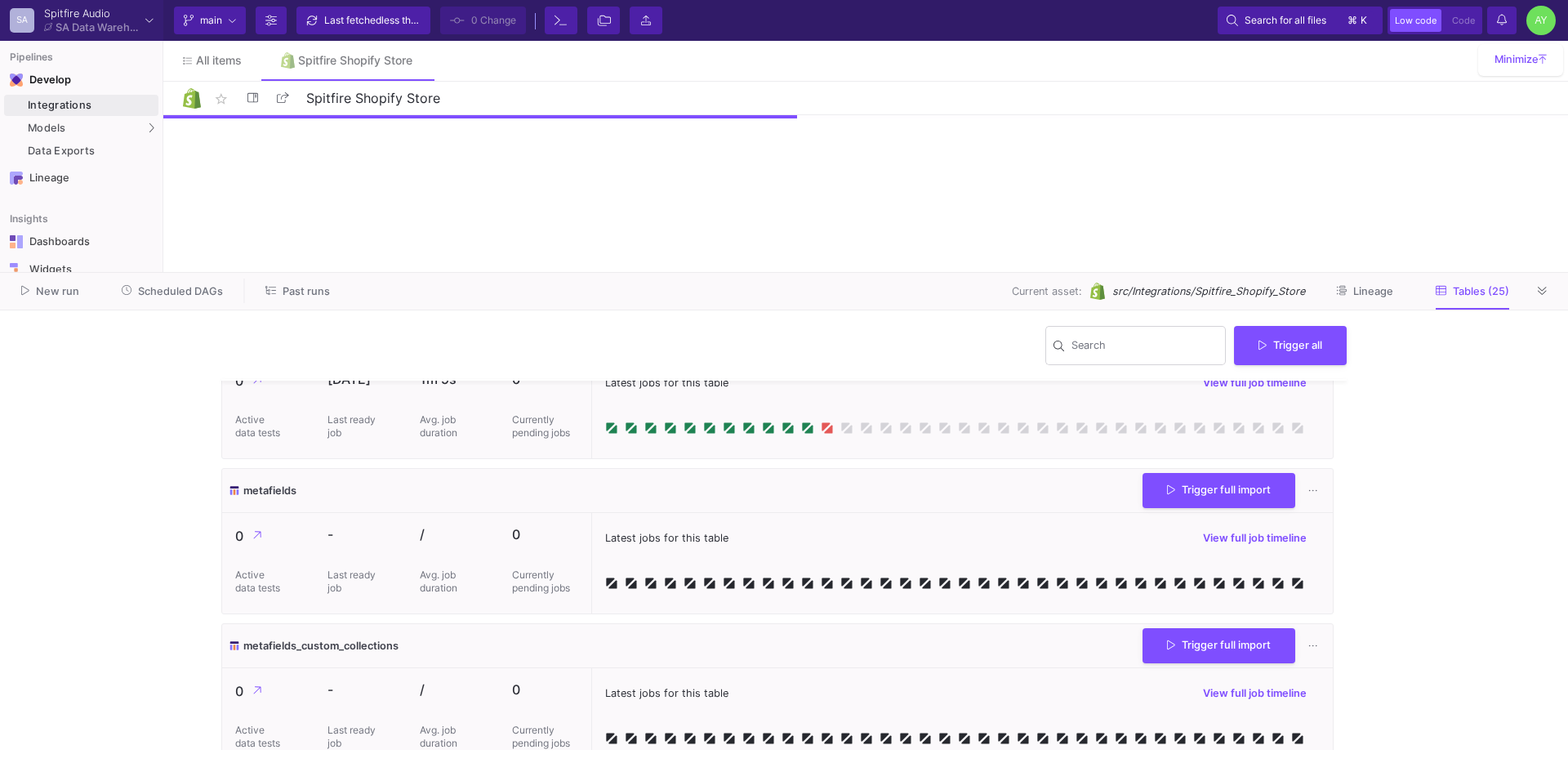
scroll to position [2094, 0]
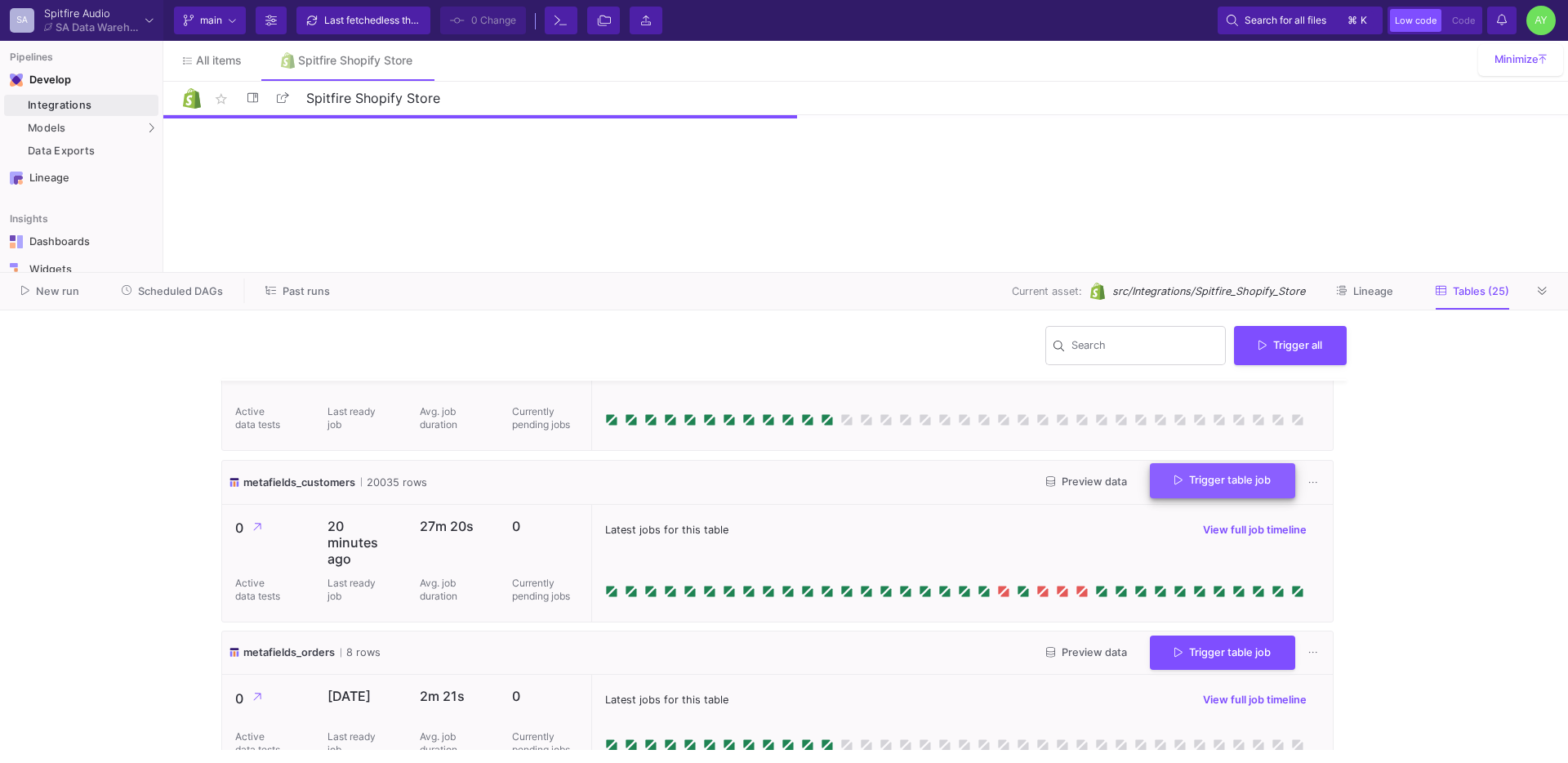
click at [1213, 487] on button "Trigger table job" at bounding box center [1222, 481] width 145 height 35
click at [1194, 556] on button "Incremental import" at bounding box center [1210, 562] width 137 height 39
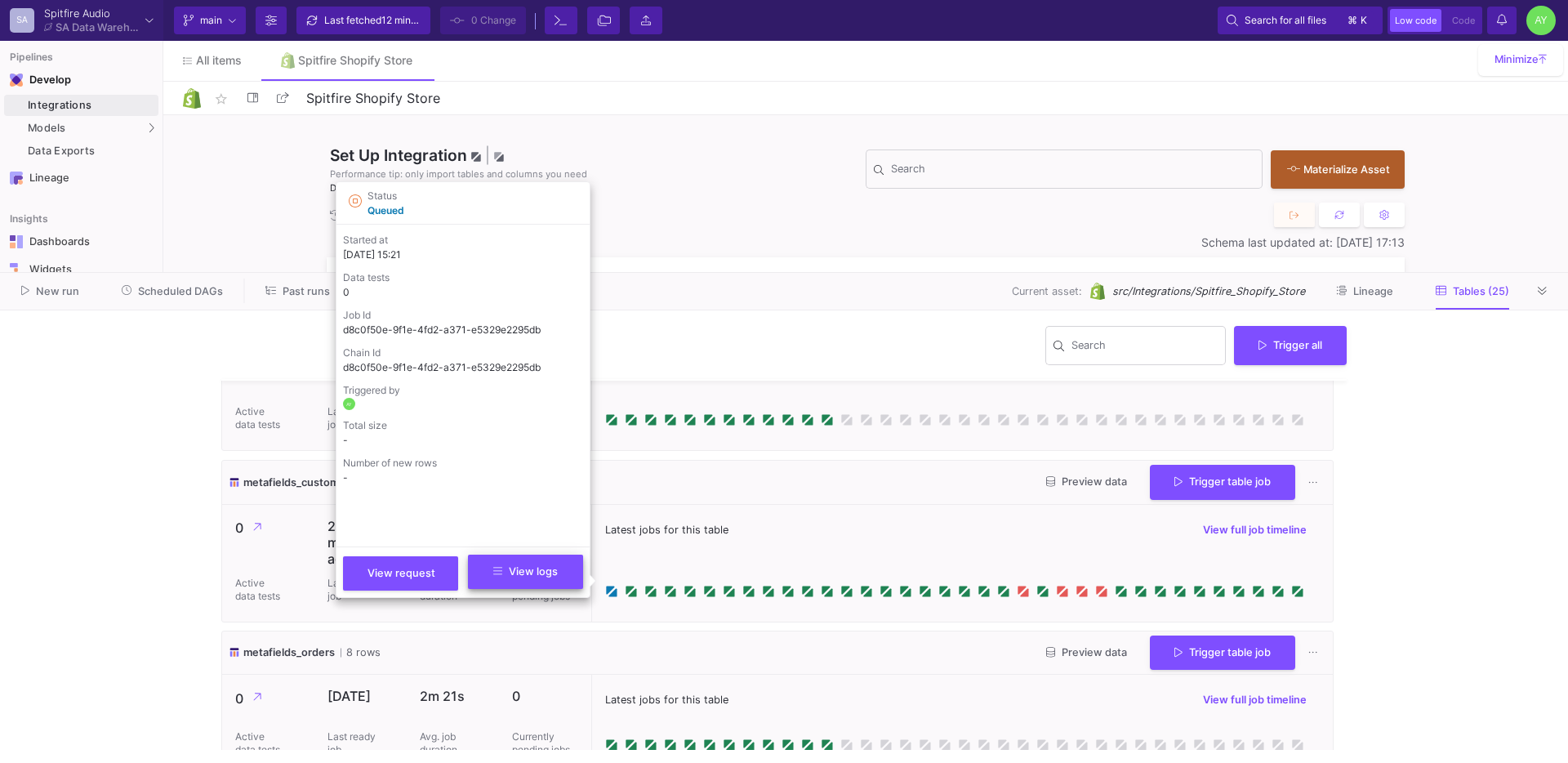
click at [546, 578] on button "View logs" at bounding box center [525, 572] width 115 height 34
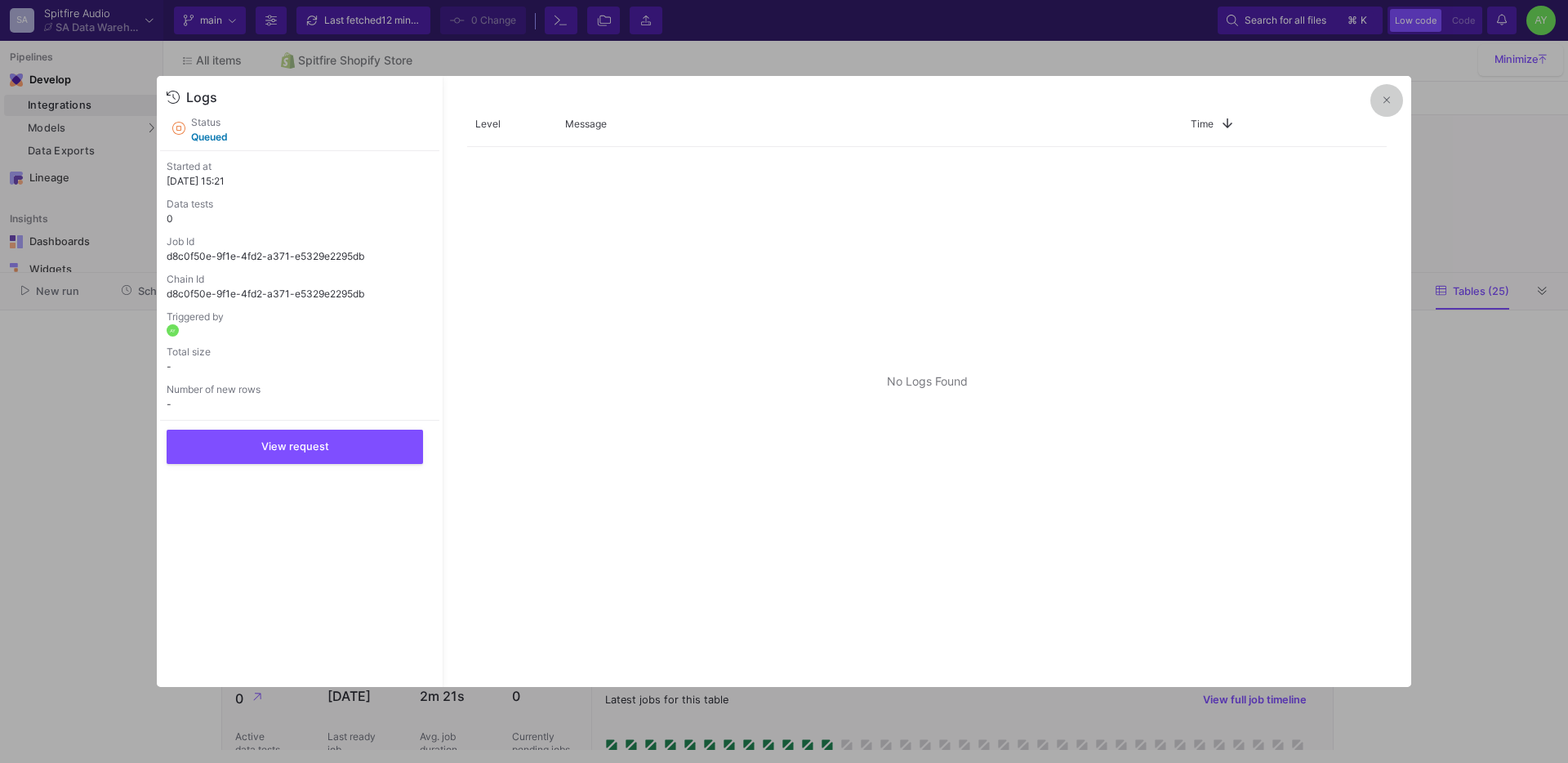
click at [1396, 98] on button at bounding box center [1387, 101] width 32 height 32
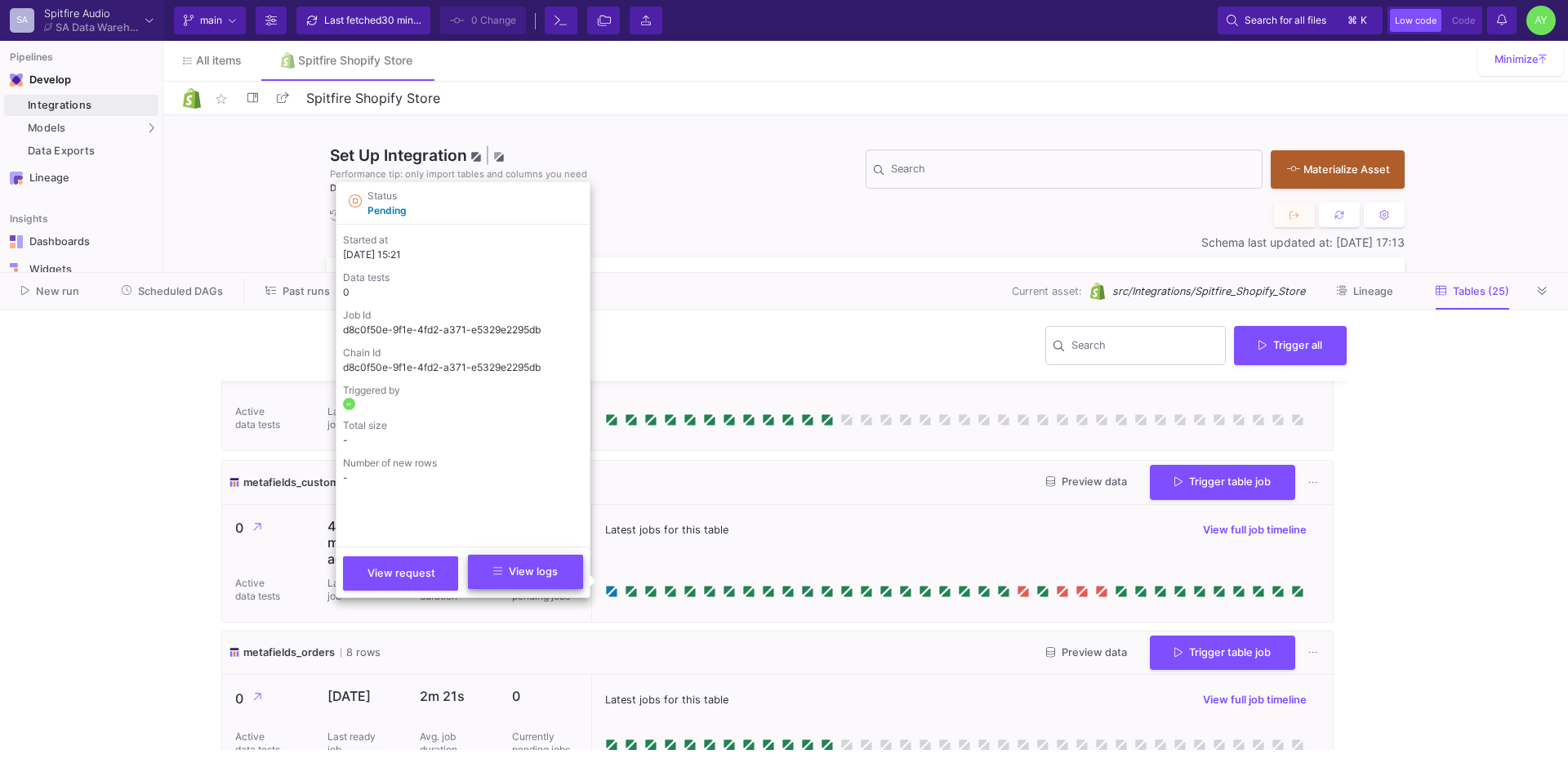
click at [556, 580] on button "View logs" at bounding box center [525, 572] width 115 height 34
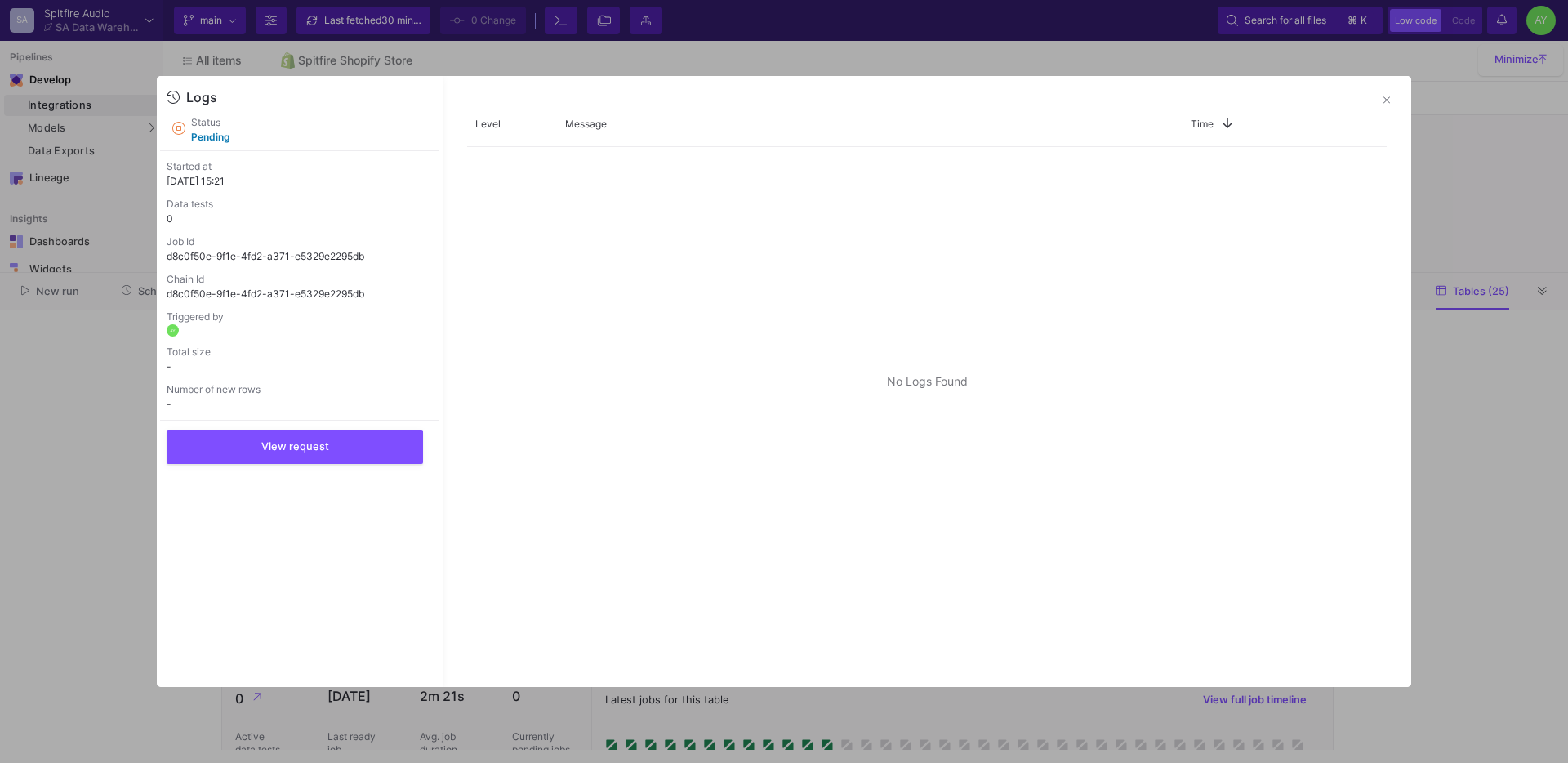
click at [97, 522] on div at bounding box center [784, 382] width 1568 height 763
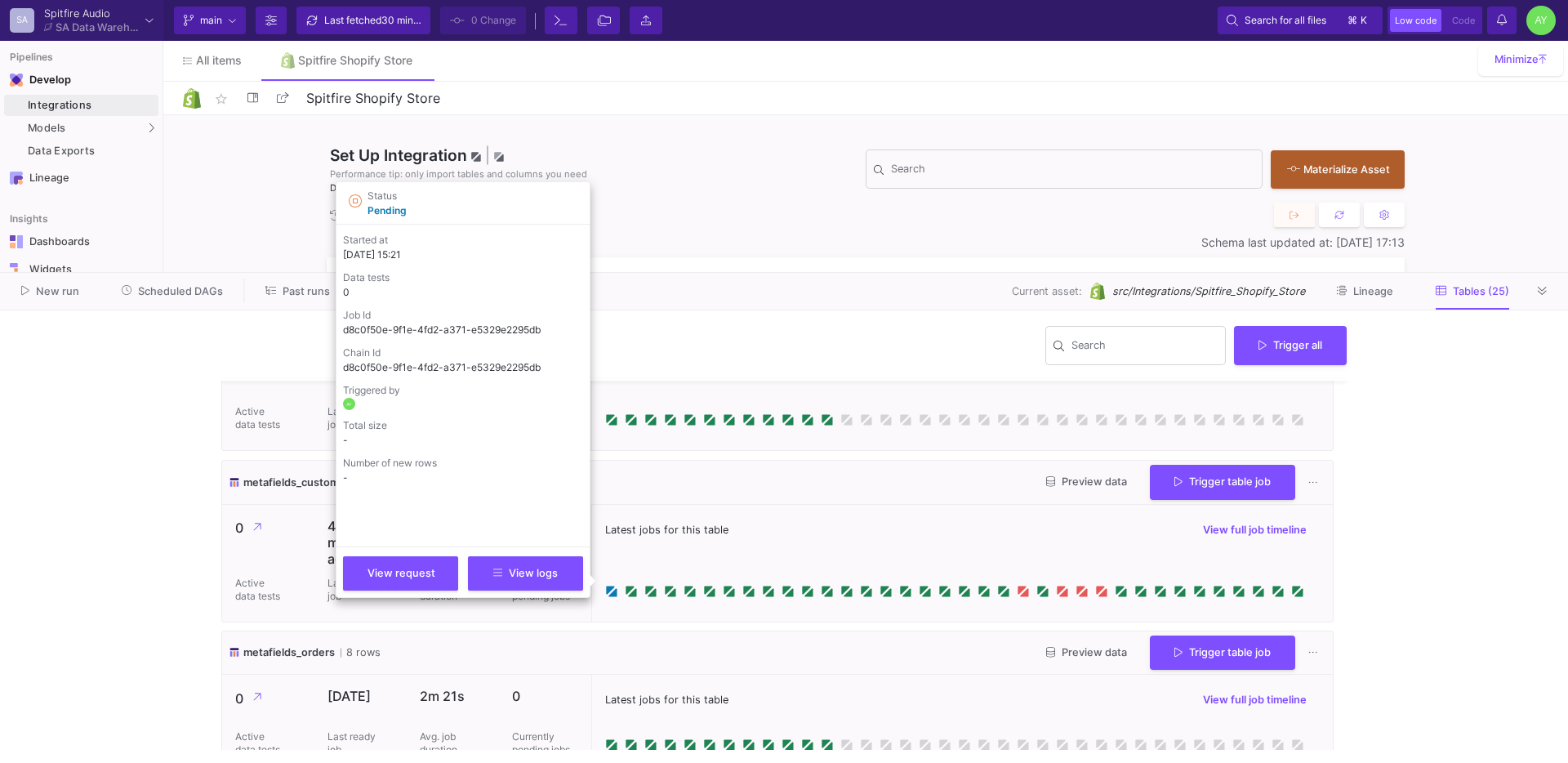
click at [245, 581] on p "Active data tests" at bounding box center [259, 590] width 49 height 26
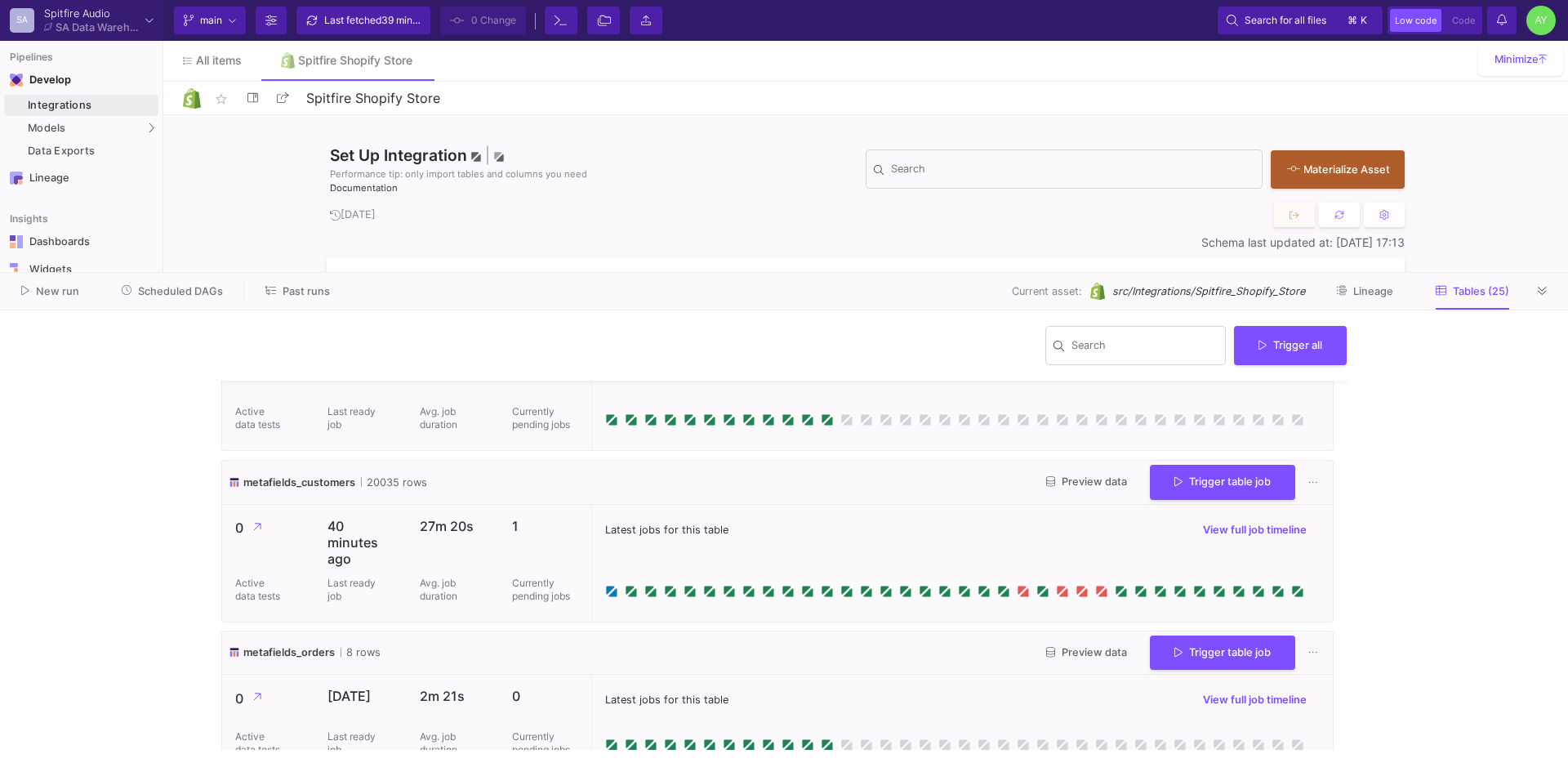
click at [1494, 28] on button "Notifications" at bounding box center [1502, 20] width 29 height 28
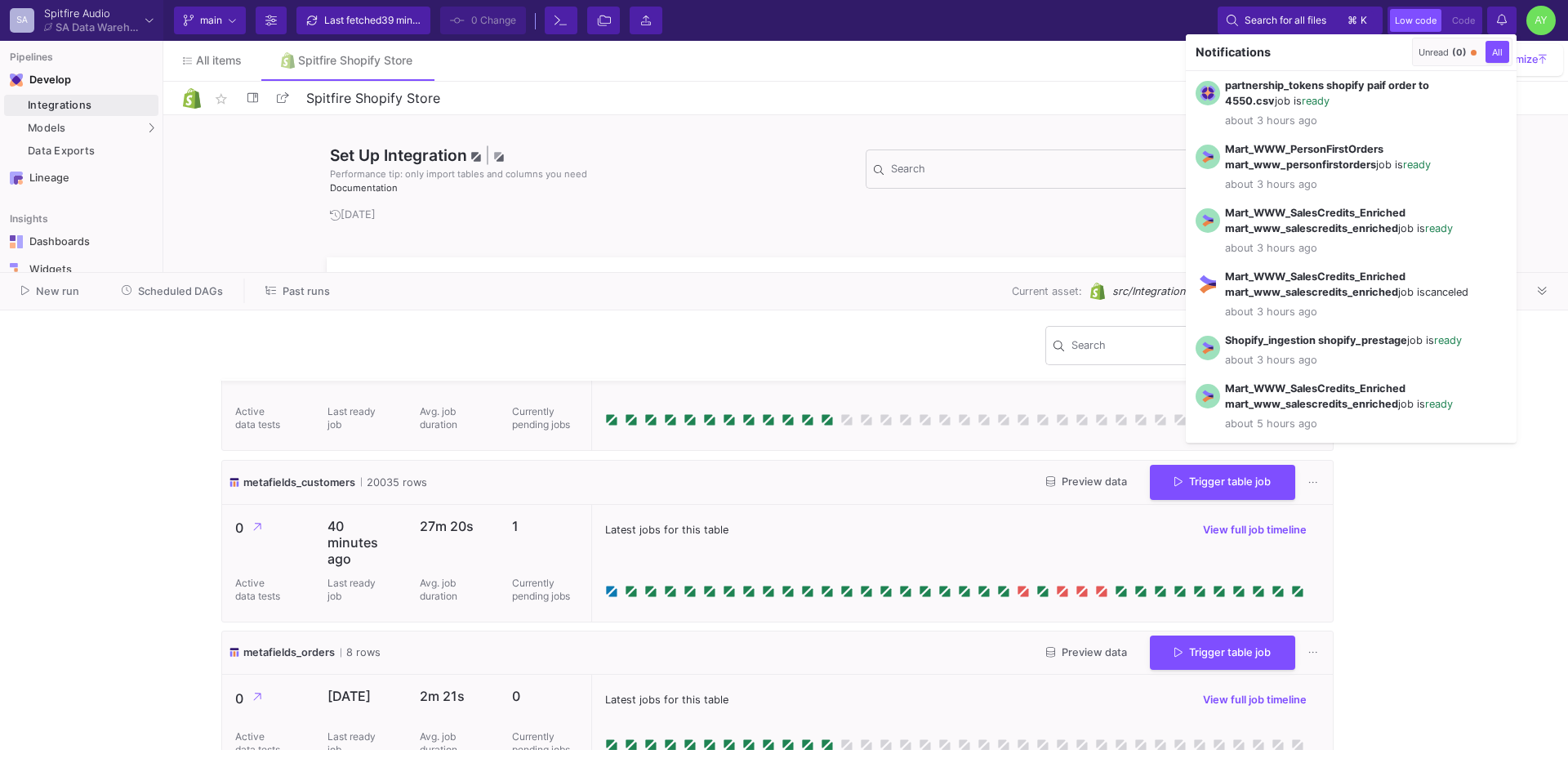
click at [1456, 562] on div at bounding box center [784, 382] width 1568 height 763
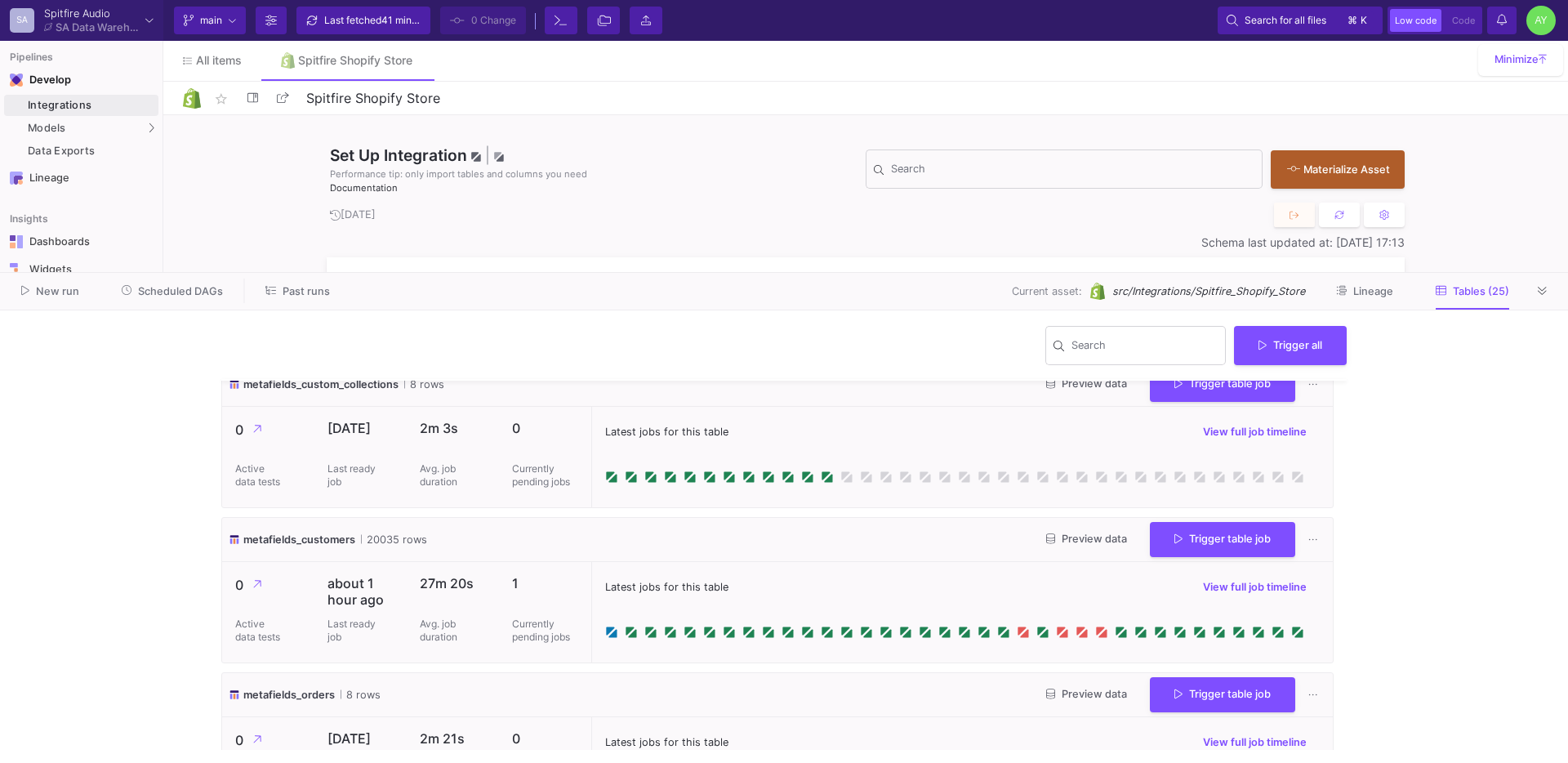
scroll to position [2045, 0]
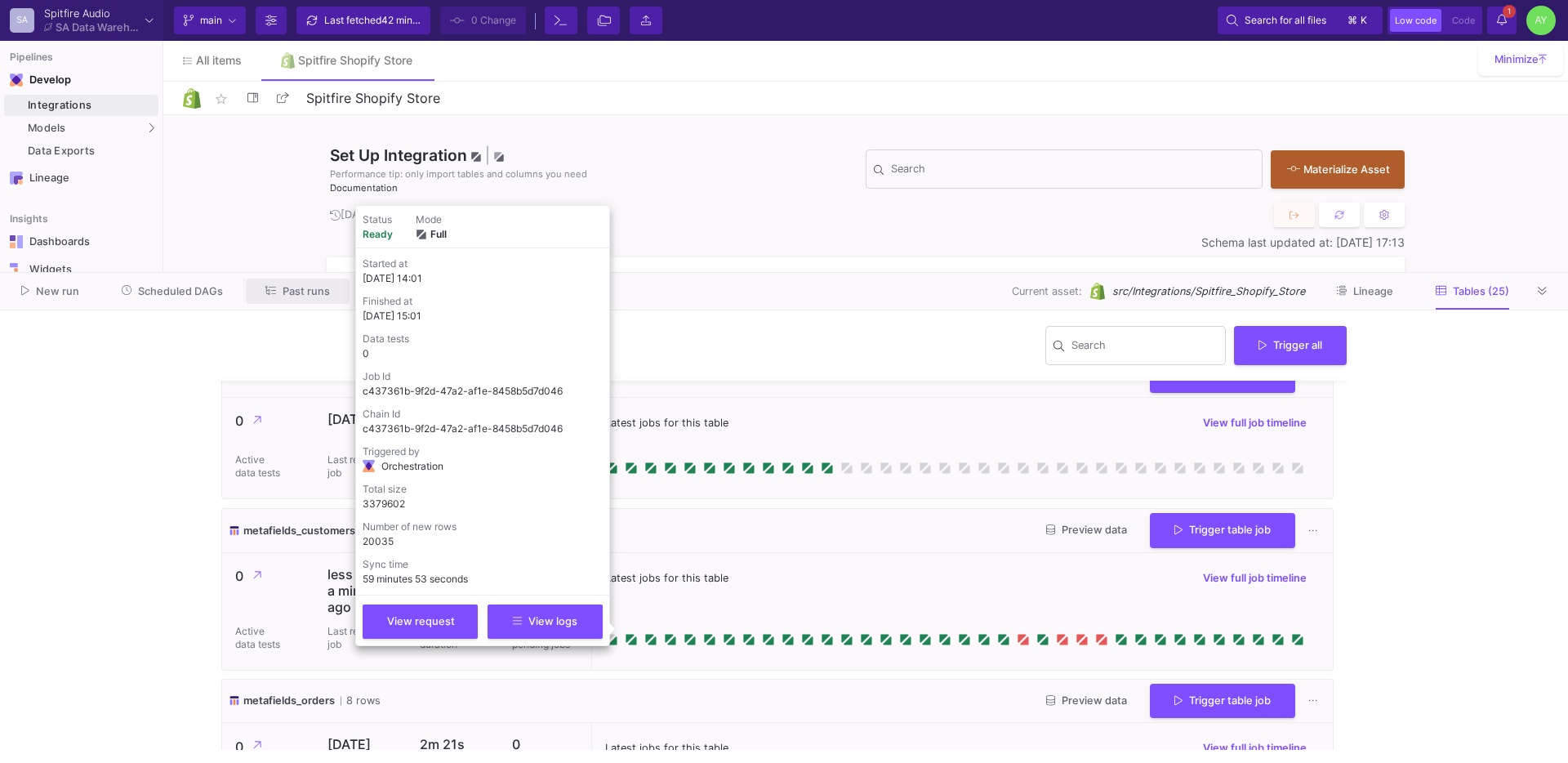
click at [274, 297] on button "Past runs" at bounding box center [298, 291] width 104 height 26
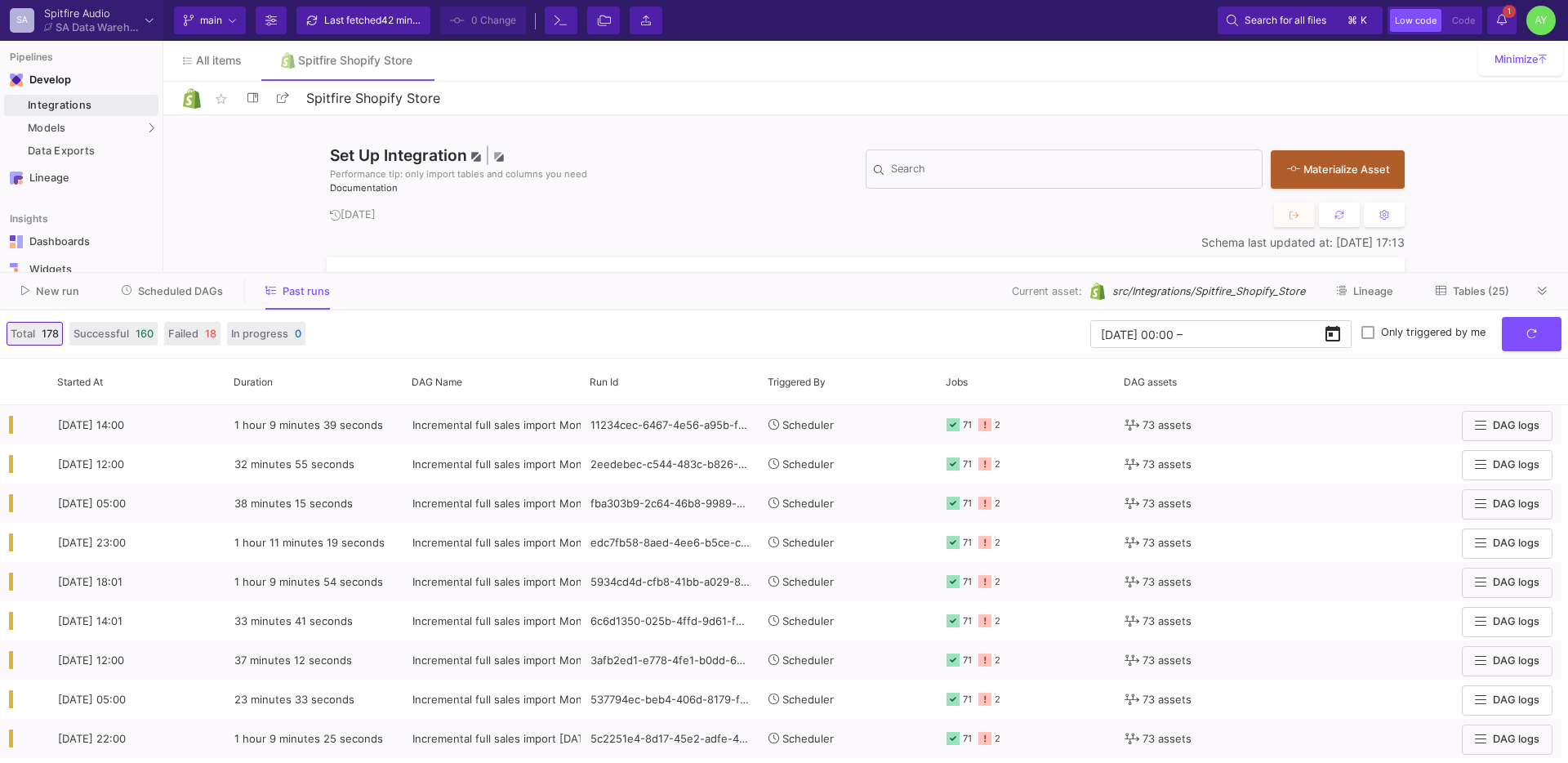
click at [160, 295] on span "Scheduled DAGs" at bounding box center [181, 291] width 85 height 12
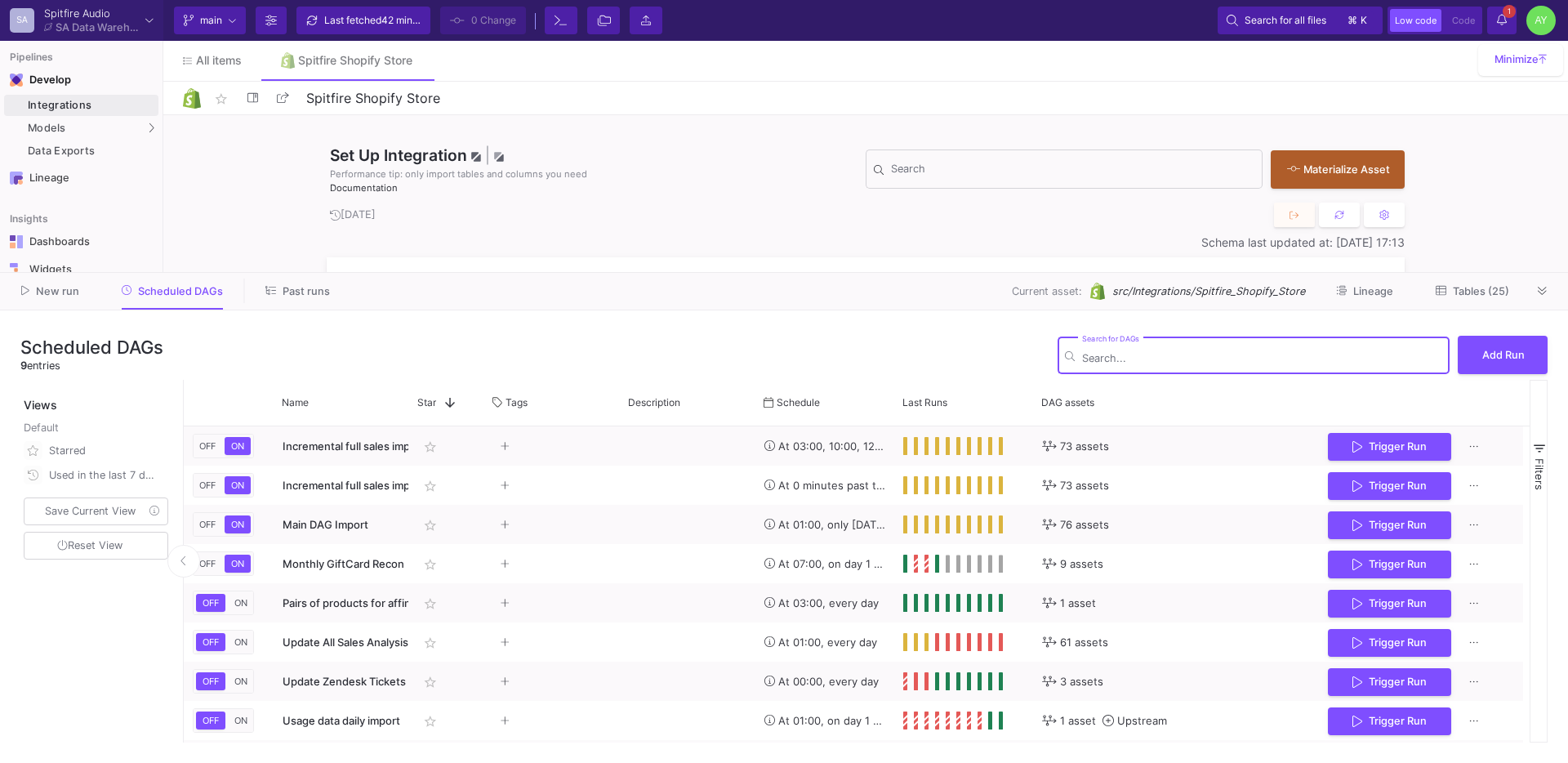
click at [292, 295] on span "Past runs" at bounding box center [306, 291] width 48 height 12
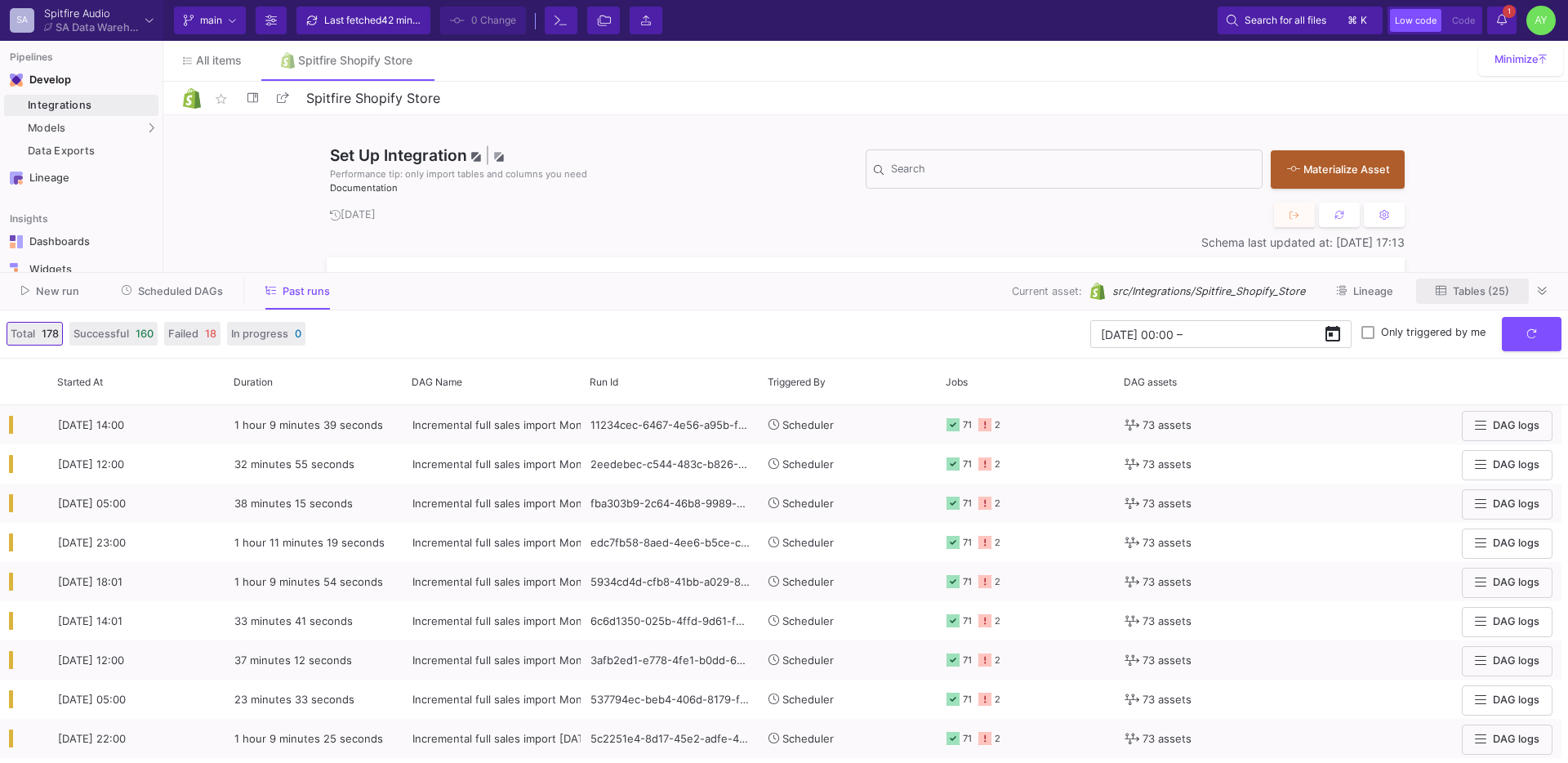
click at [1445, 285] on icon at bounding box center [1441, 290] width 10 height 10
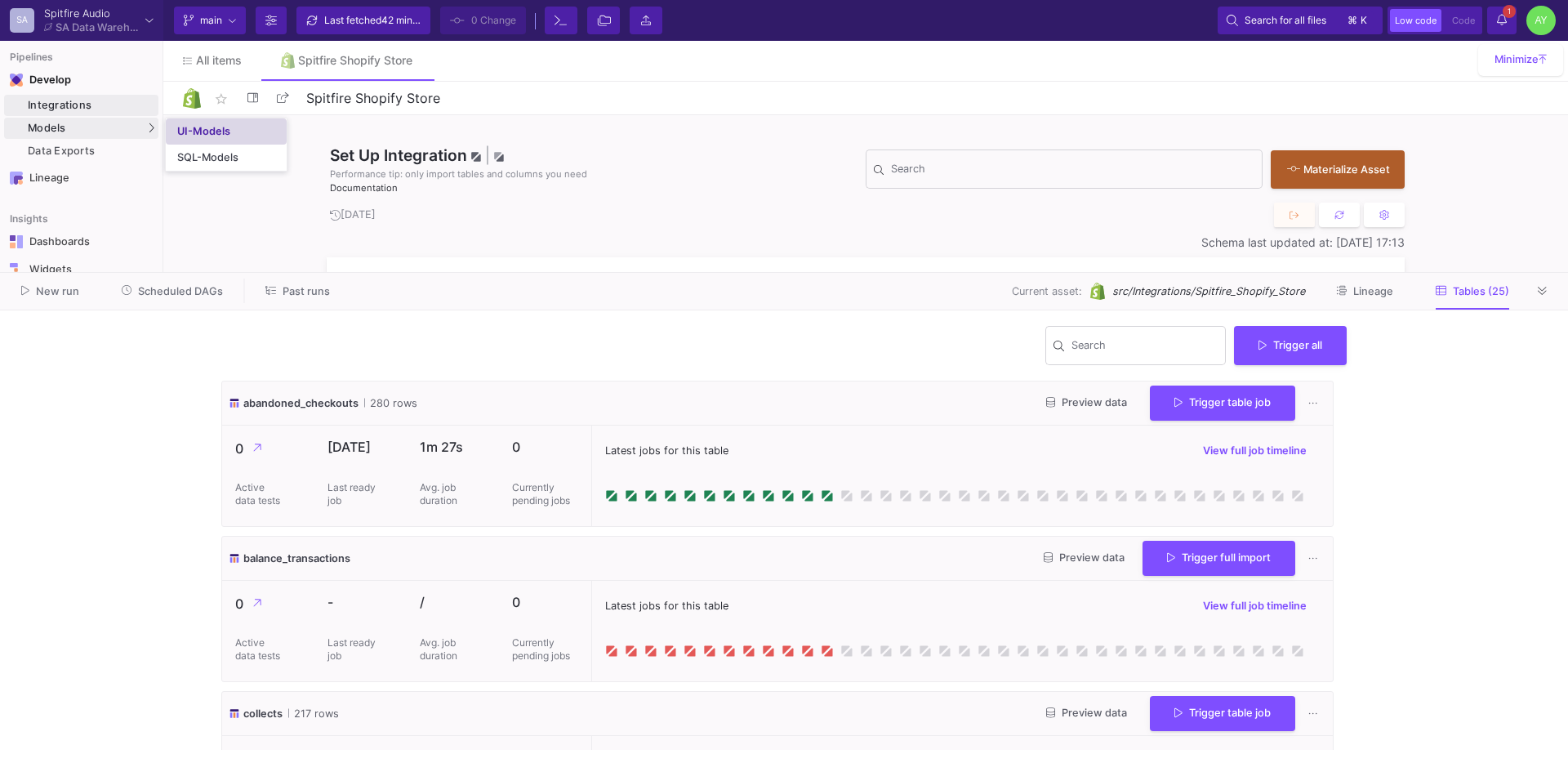
click at [193, 138] on link "UI-Models" at bounding box center [226, 131] width 121 height 26
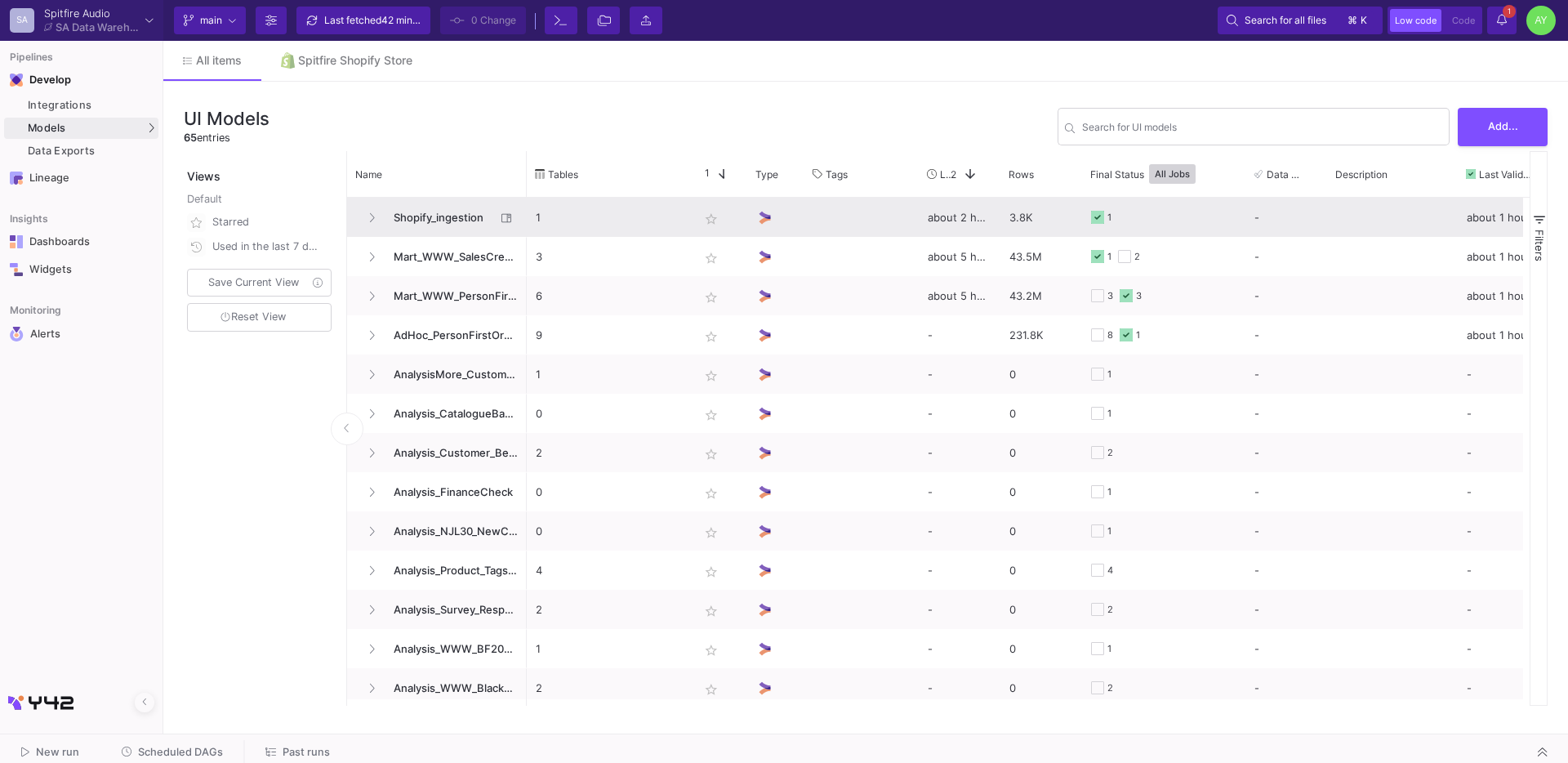
click at [415, 214] on span "Shopify_ingestion" at bounding box center [440, 218] width 112 height 38
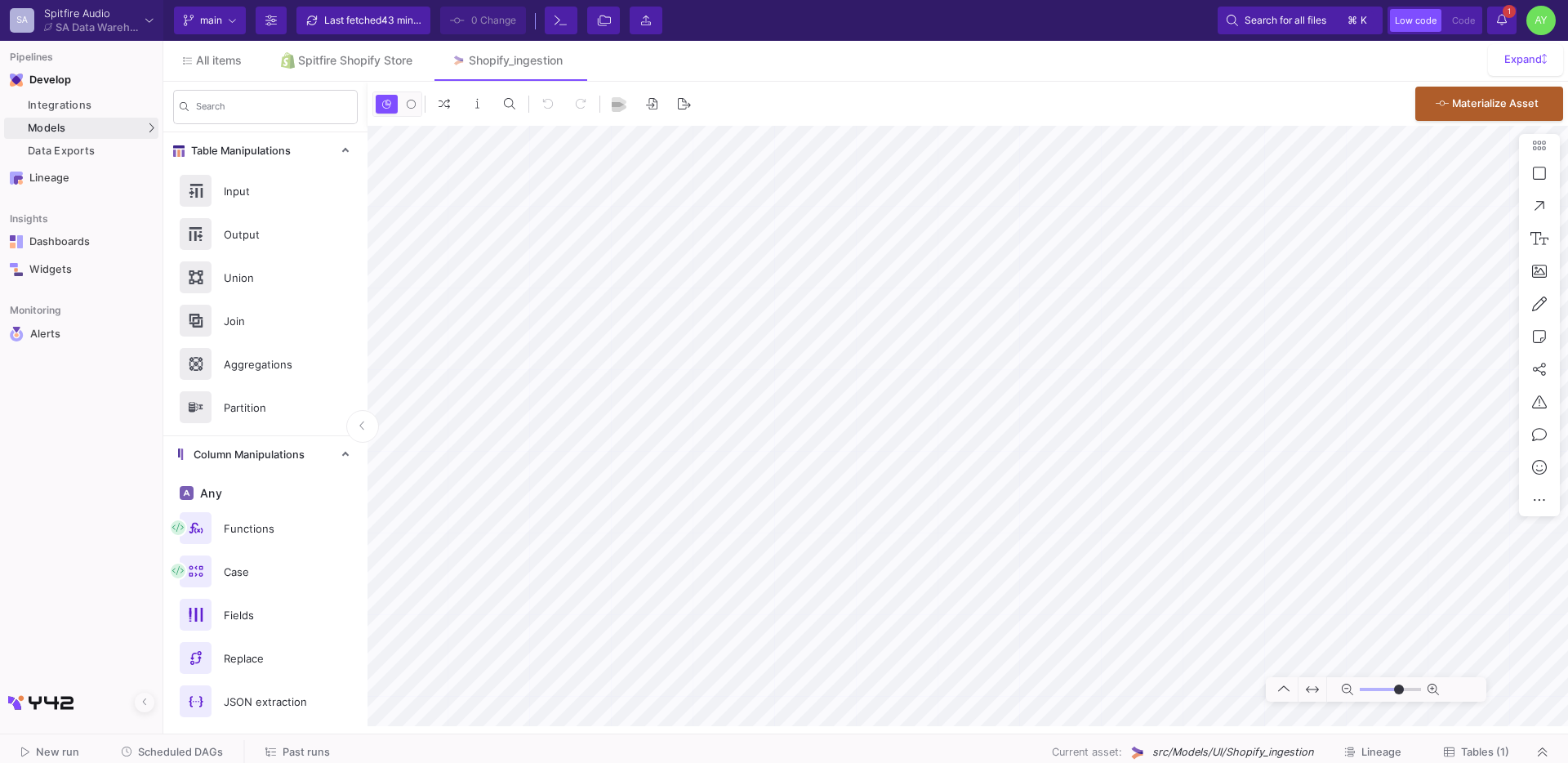
type input "-33"
click at [217, 757] on span "Scheduled DAGs" at bounding box center [181, 752] width 85 height 12
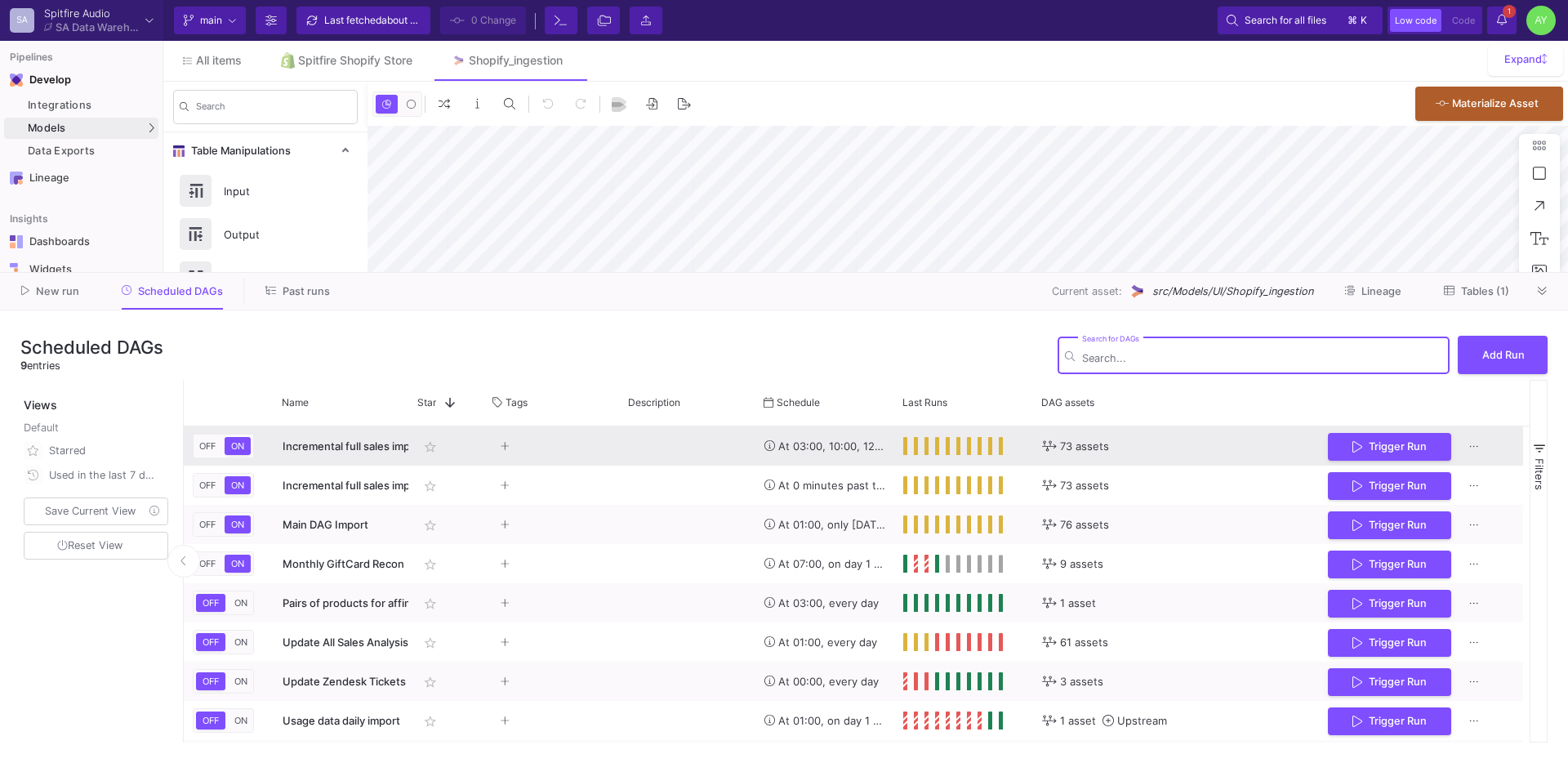
click at [326, 446] on span "Incremental full sales import Mon-Sat - CSVs REMOVED" at bounding box center [423, 446] width 280 height 13
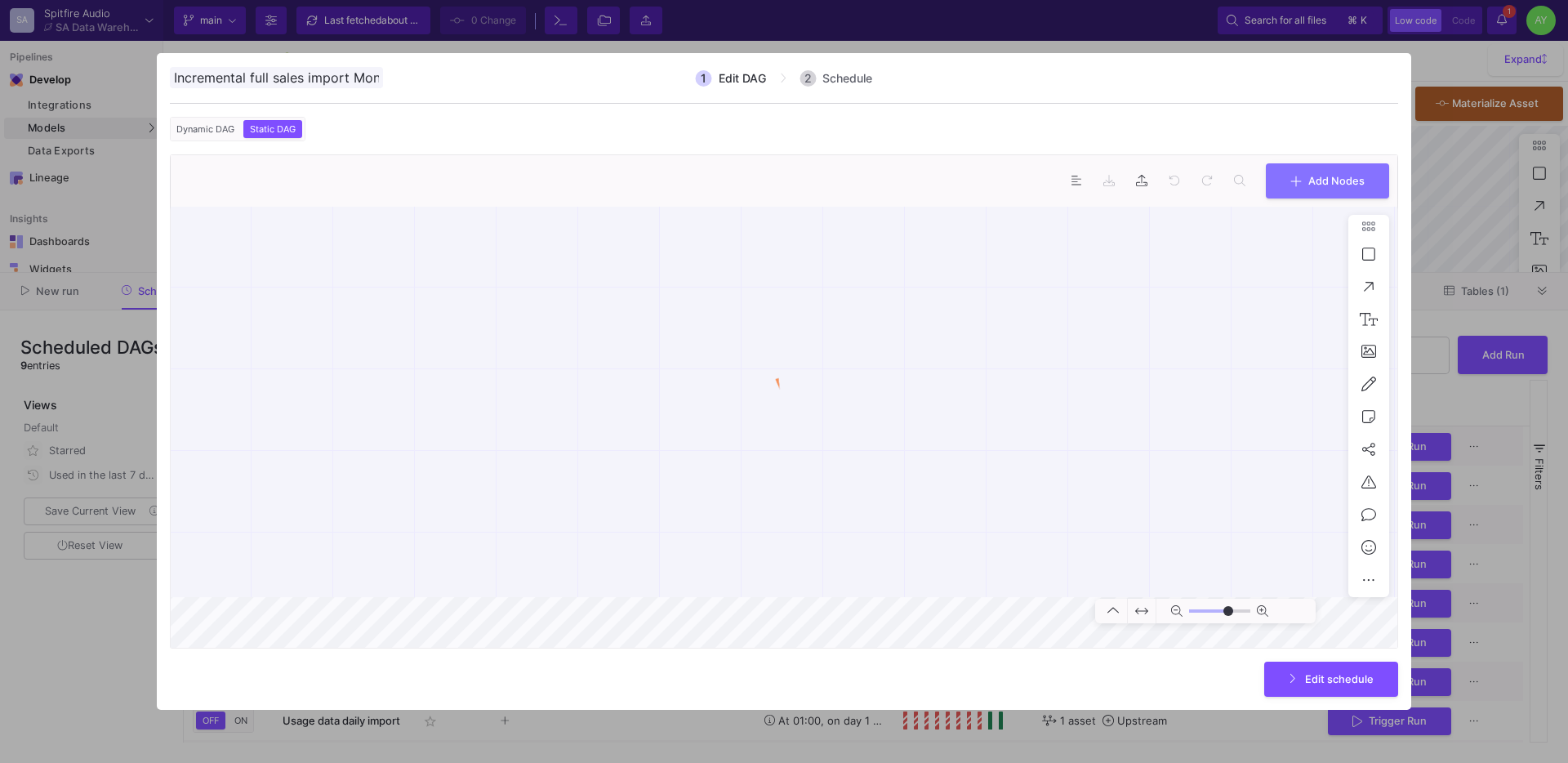
scroll to position [0, 149]
type input "-33"
type input "0"
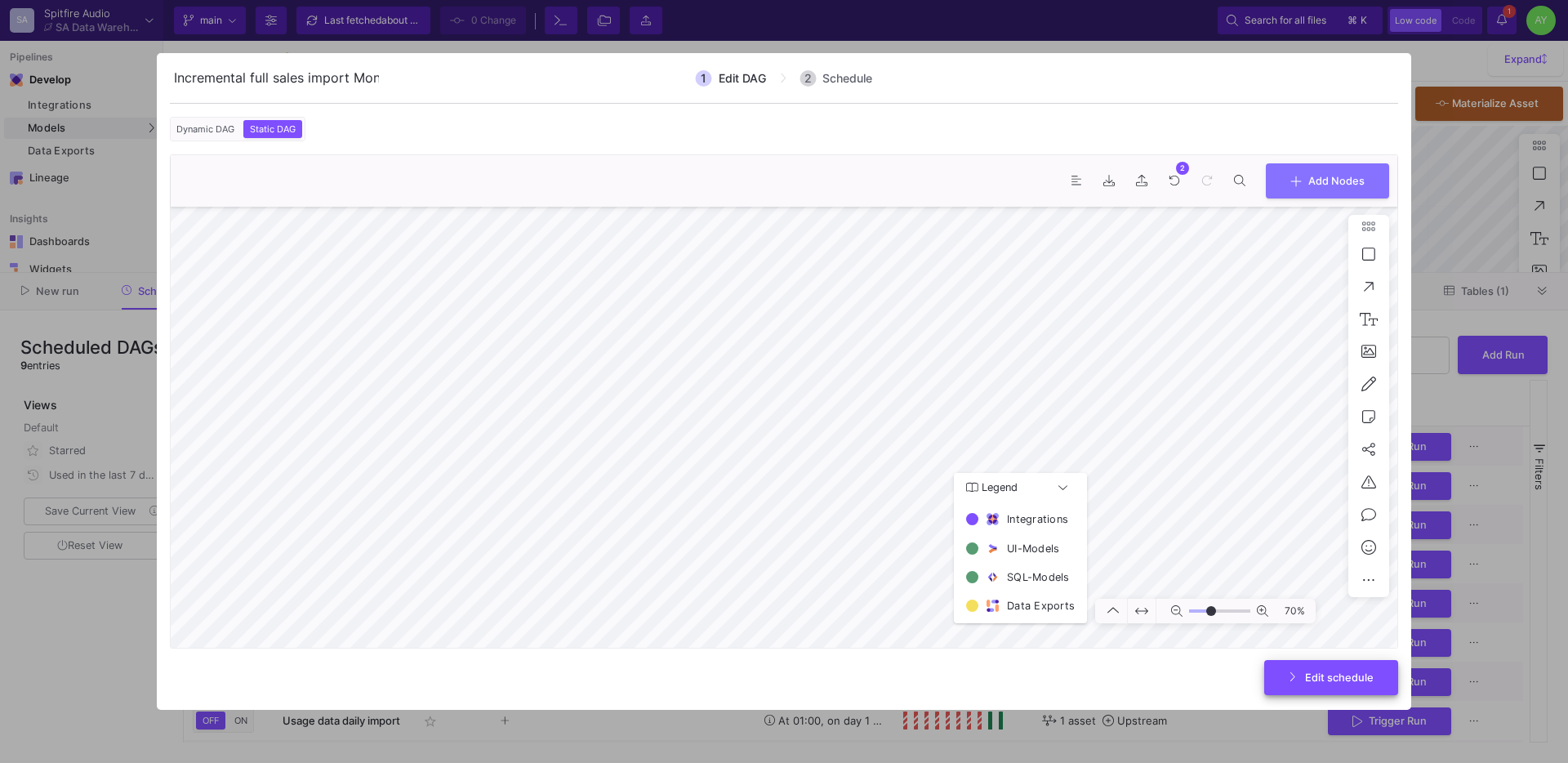
click at [1310, 690] on button "Edit schedule" at bounding box center [1331, 677] width 134 height 35
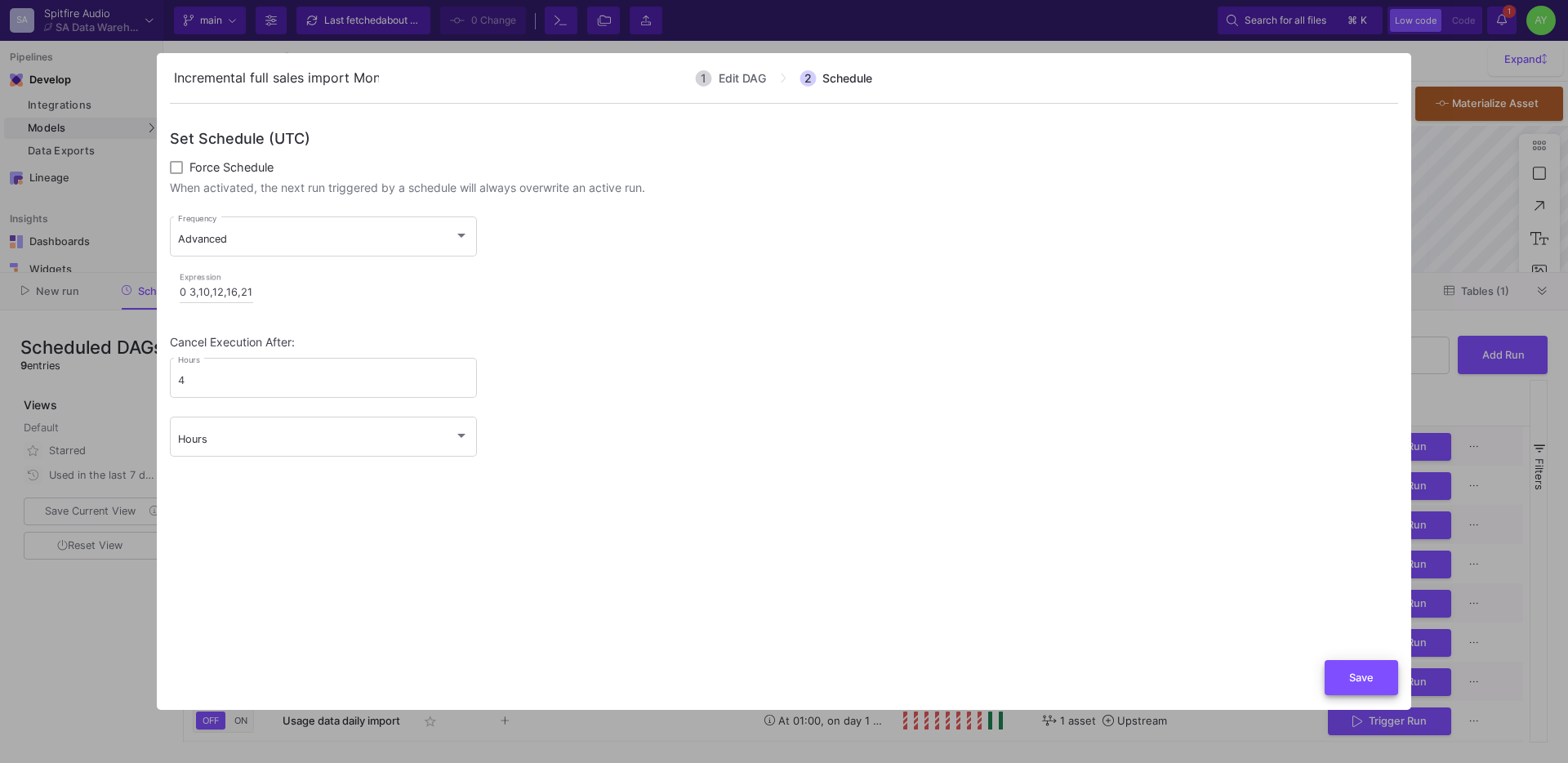
click at [1346, 672] on button "Save" at bounding box center [1361, 677] width 73 height 35
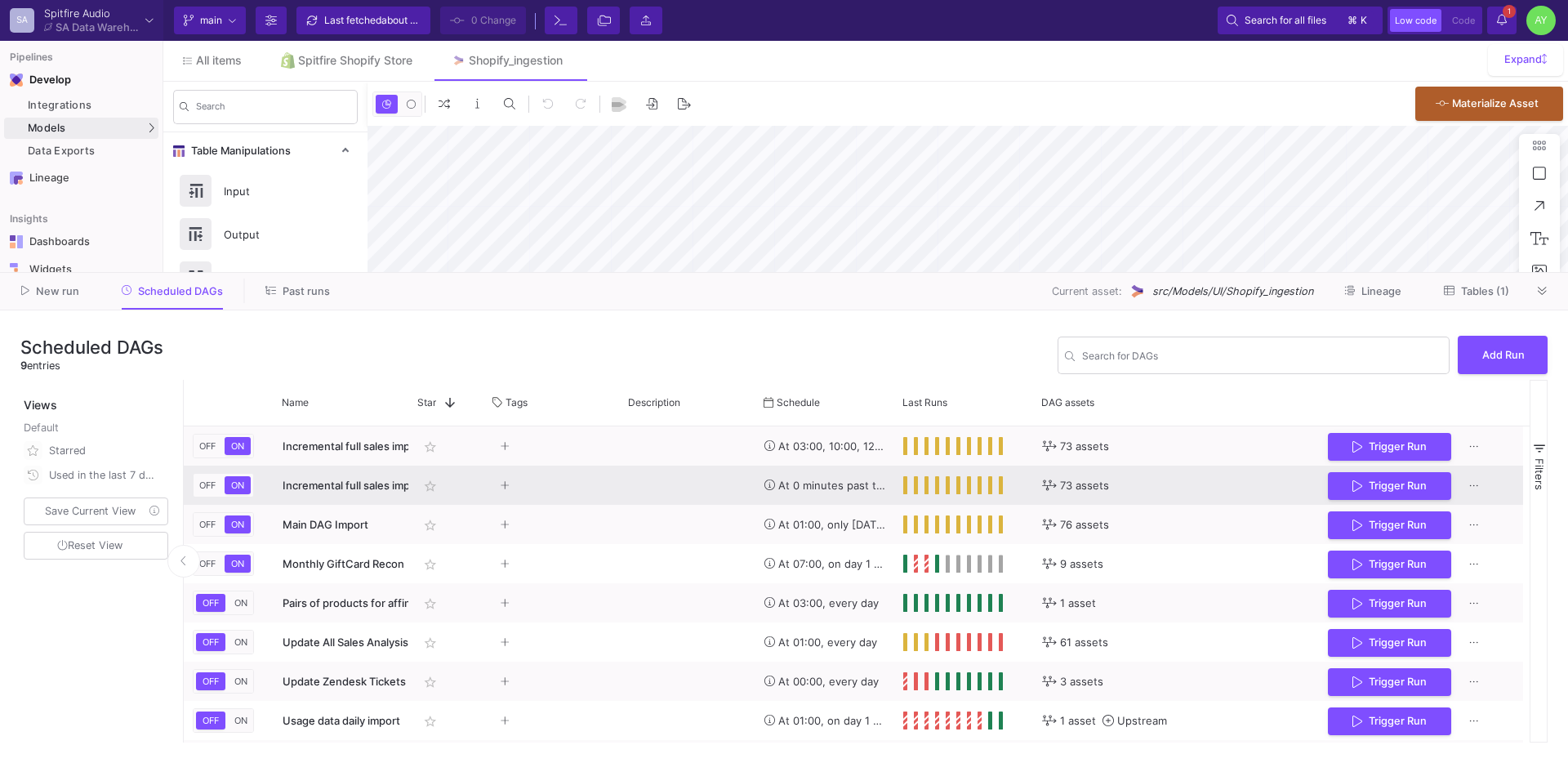
click at [569, 488] on y42-tags-cell-renderer "Press SPACE to select this row." at bounding box center [552, 485] width 118 height 38
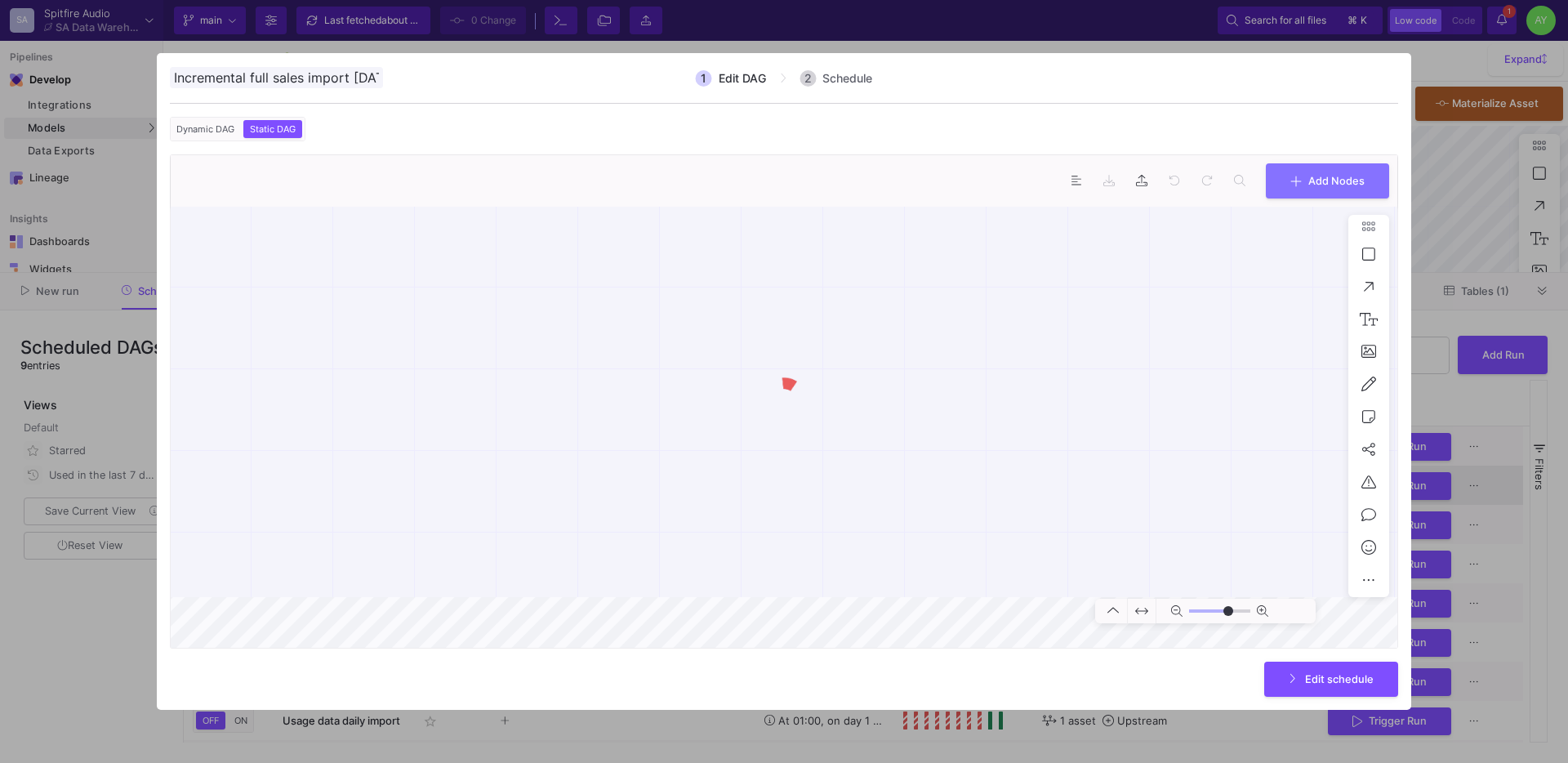
scroll to position [0, 142]
type input "0"
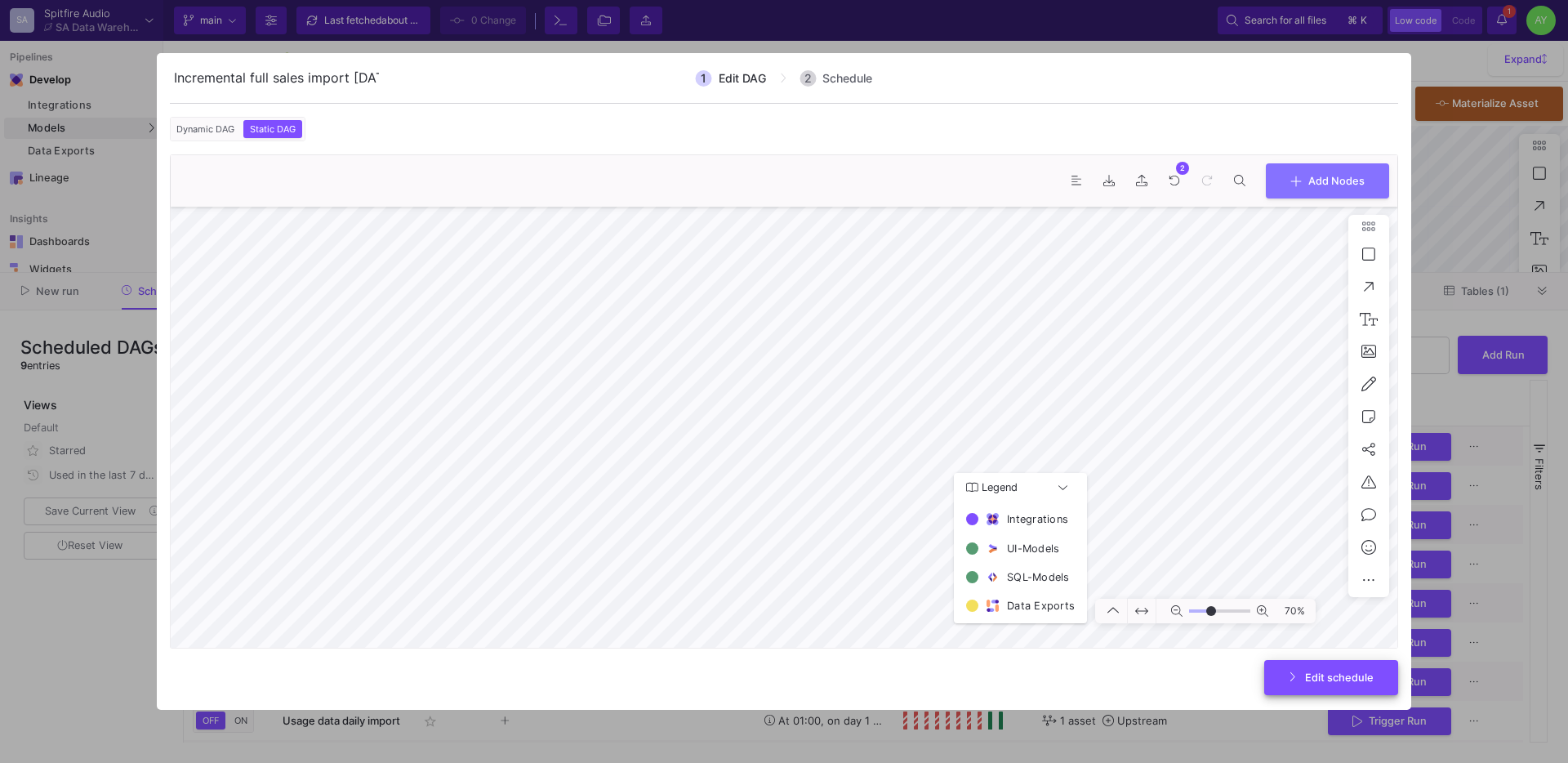
click at [1304, 673] on span "Edit schedule" at bounding box center [1332, 677] width 85 height 12
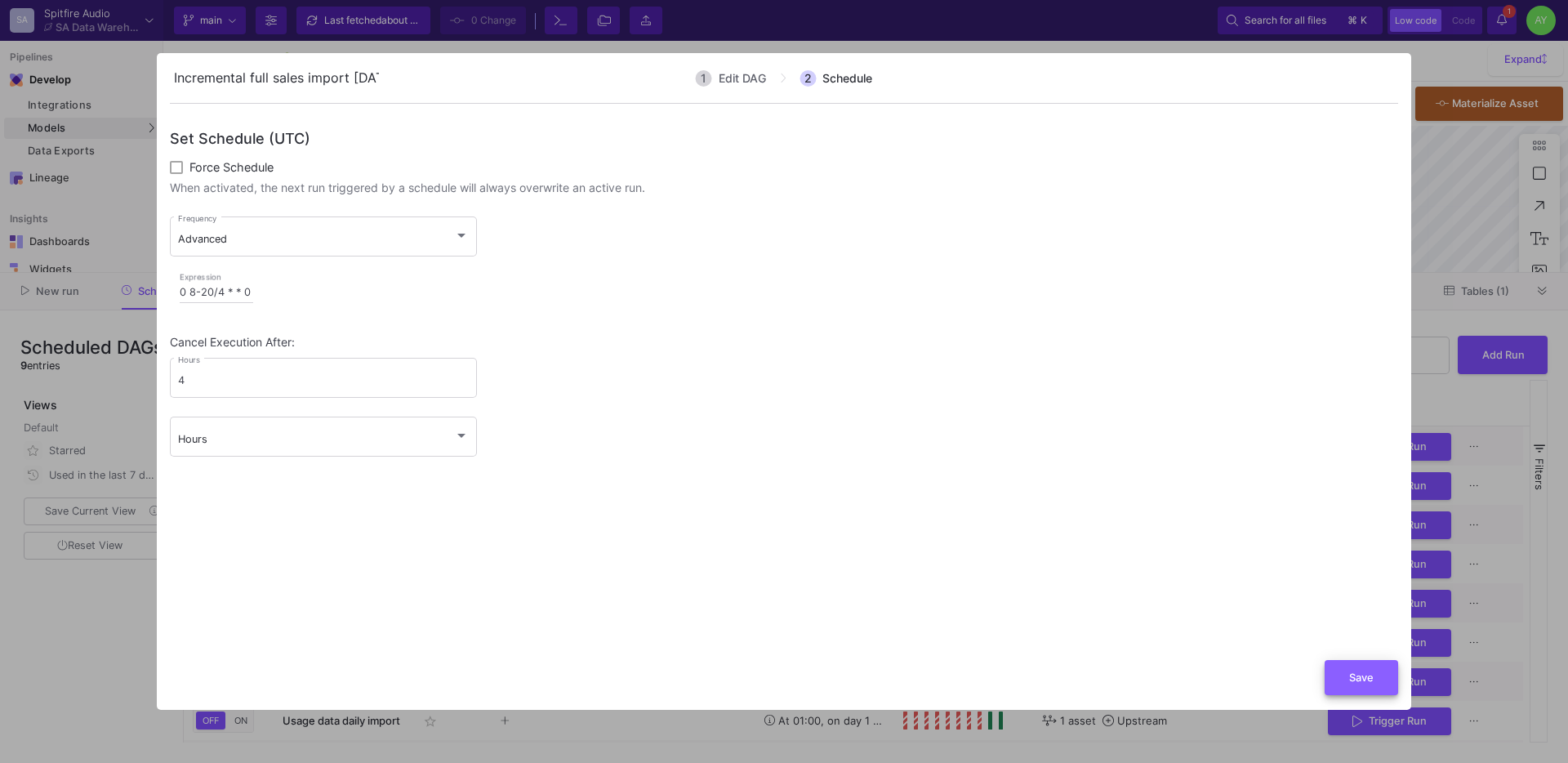
click at [1345, 673] on button "Save" at bounding box center [1361, 677] width 73 height 35
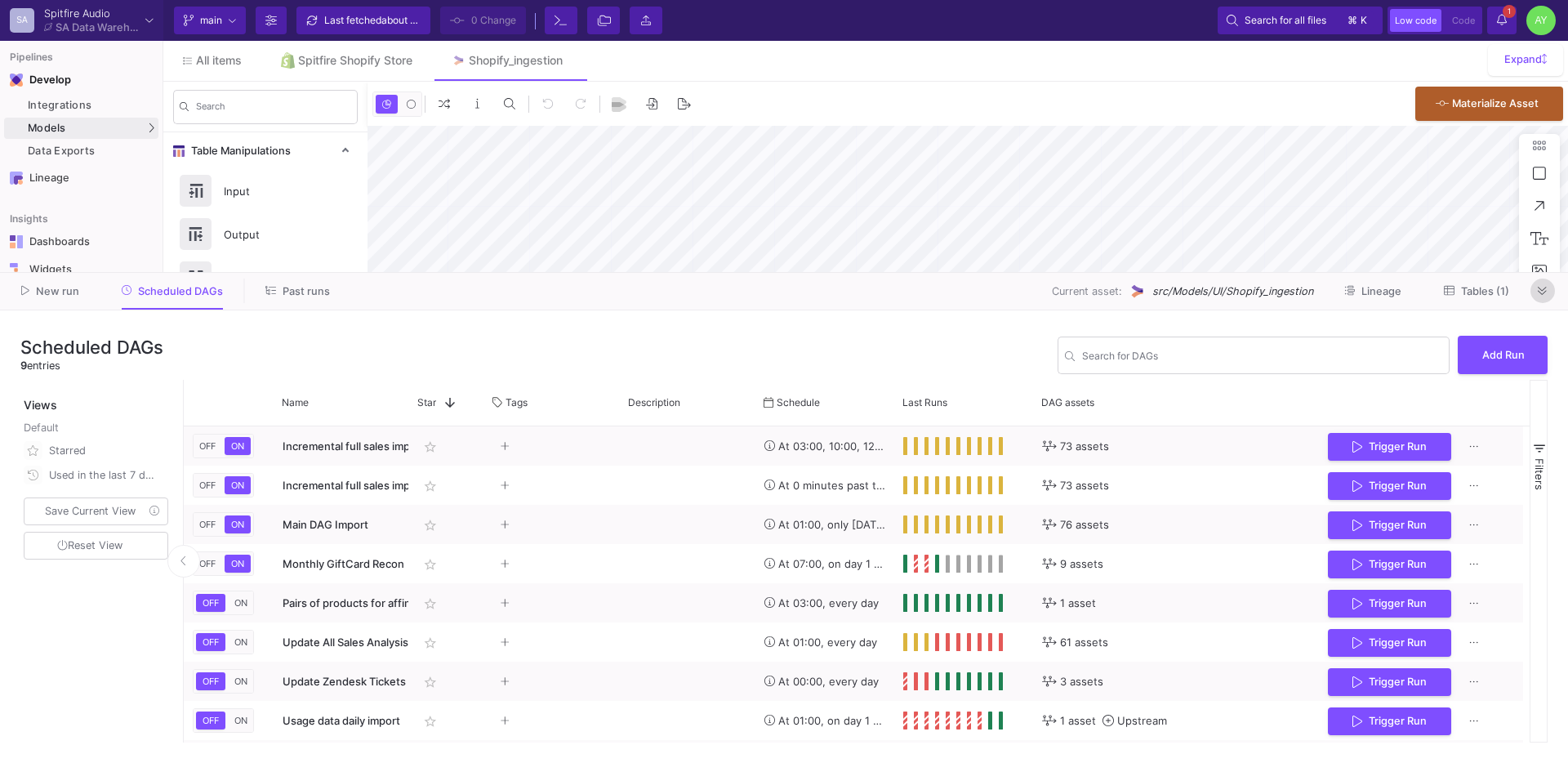
click at [1542, 288] on icon at bounding box center [1542, 291] width 9 height 10
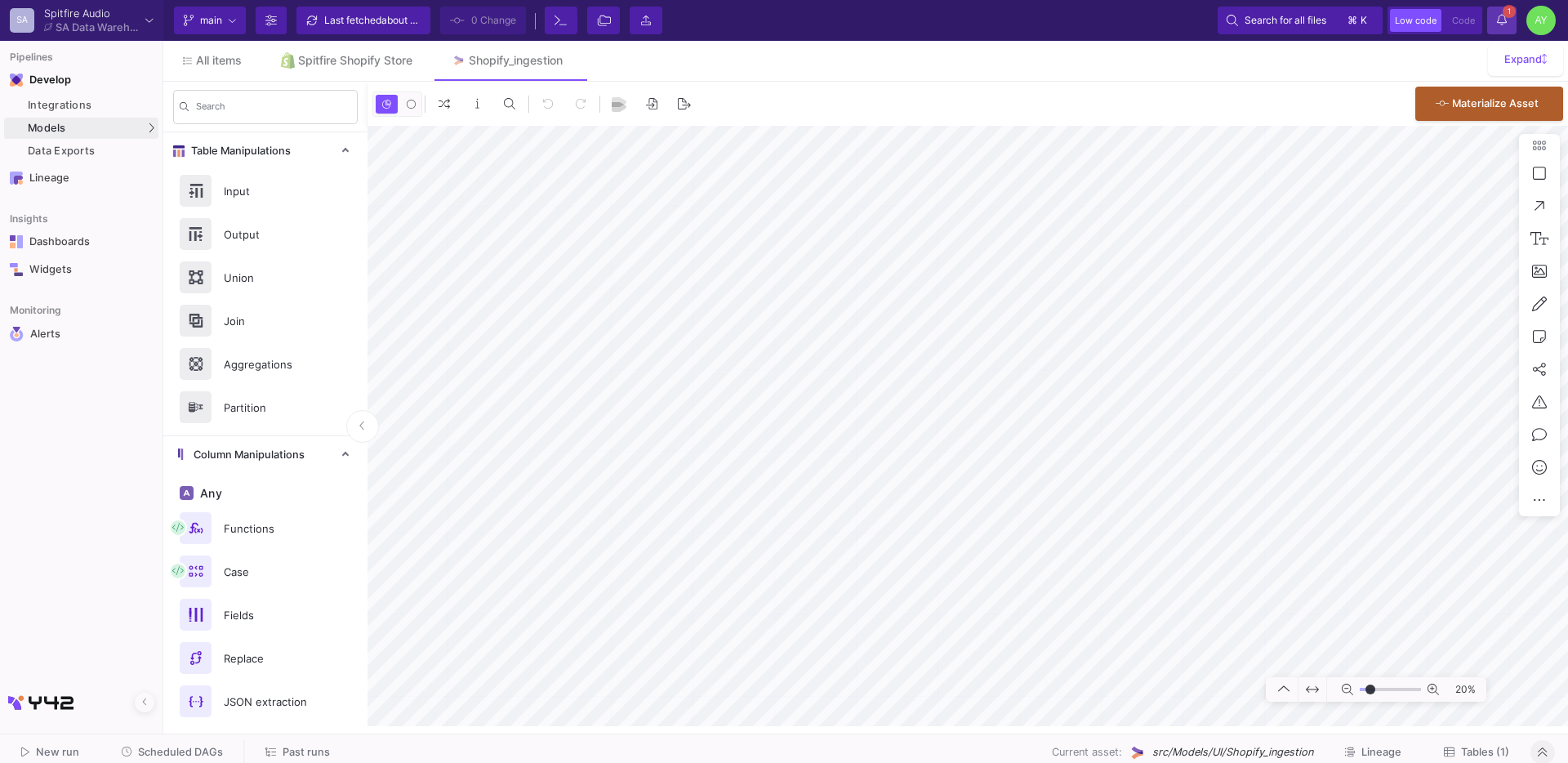
click at [1509, 24] on button "1 1 Notifications" at bounding box center [1502, 20] width 29 height 28
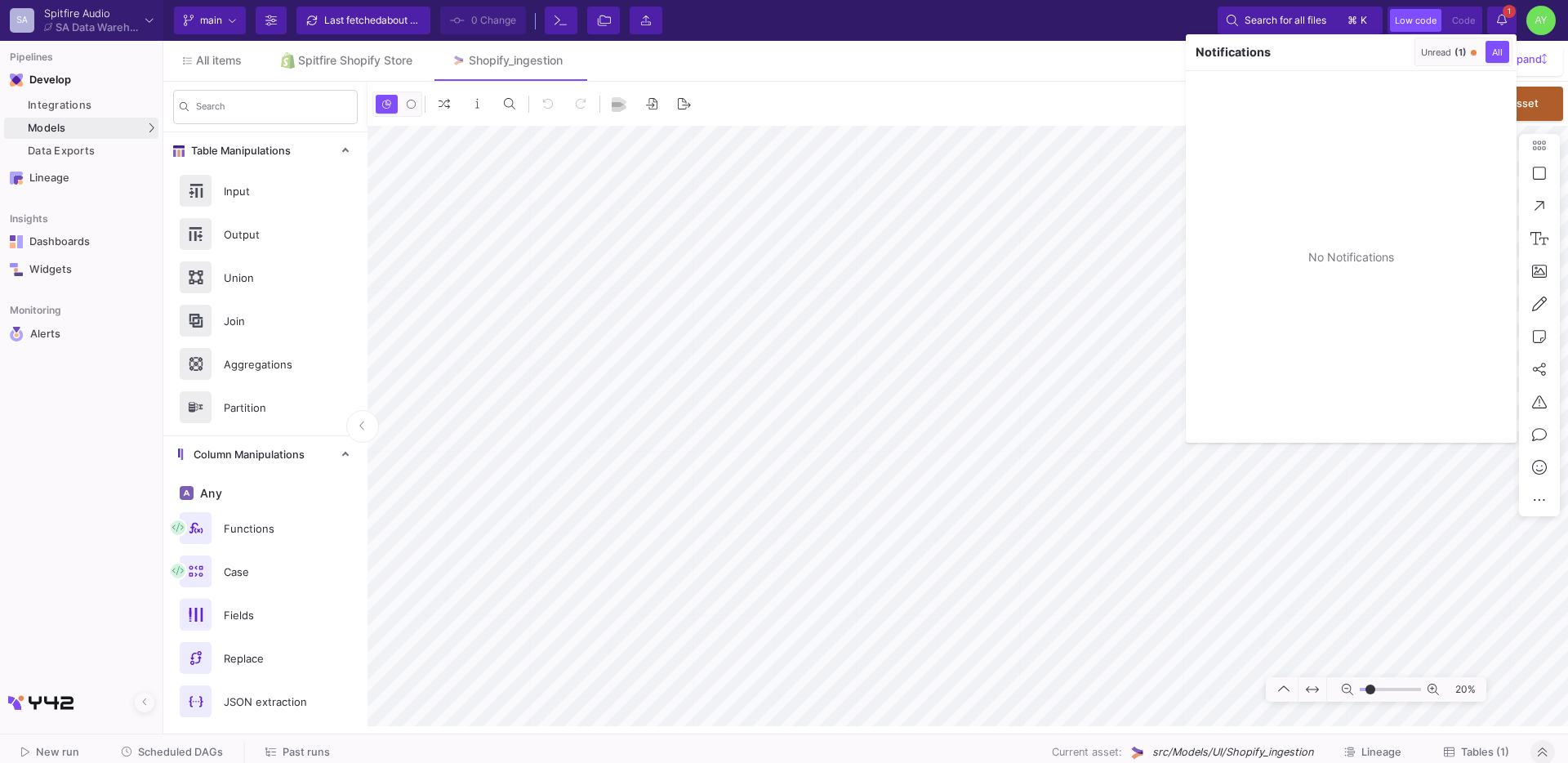
click at [1491, 26] on div at bounding box center [784, 382] width 1568 height 763
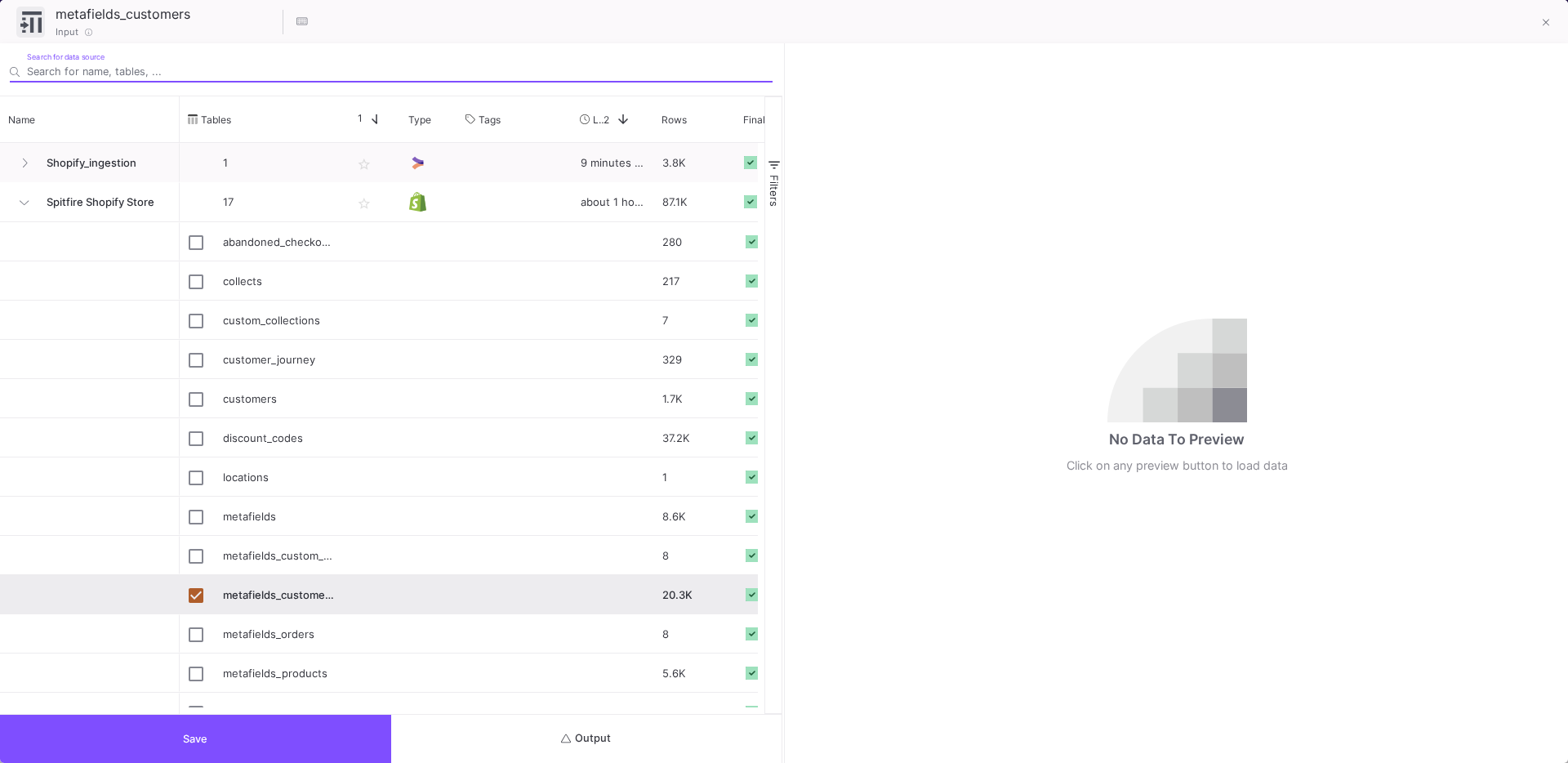
click at [493, 746] on button "Output" at bounding box center [586, 738] width 391 height 48
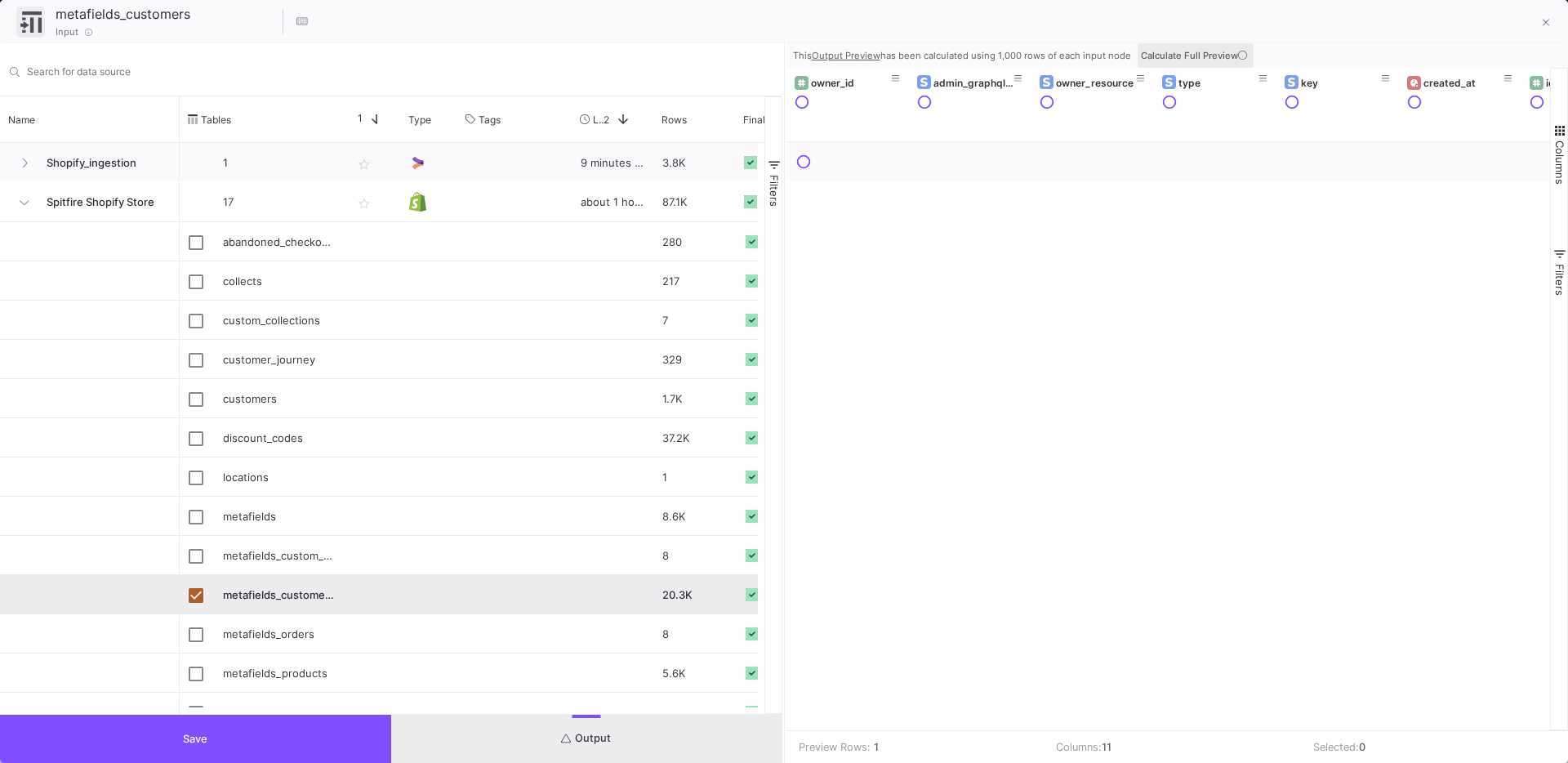
click at [1225, 60] on span "Calculate Full Preview" at bounding box center [1196, 55] width 109 height 11
